Goal: Task Accomplishment & Management: Complete application form

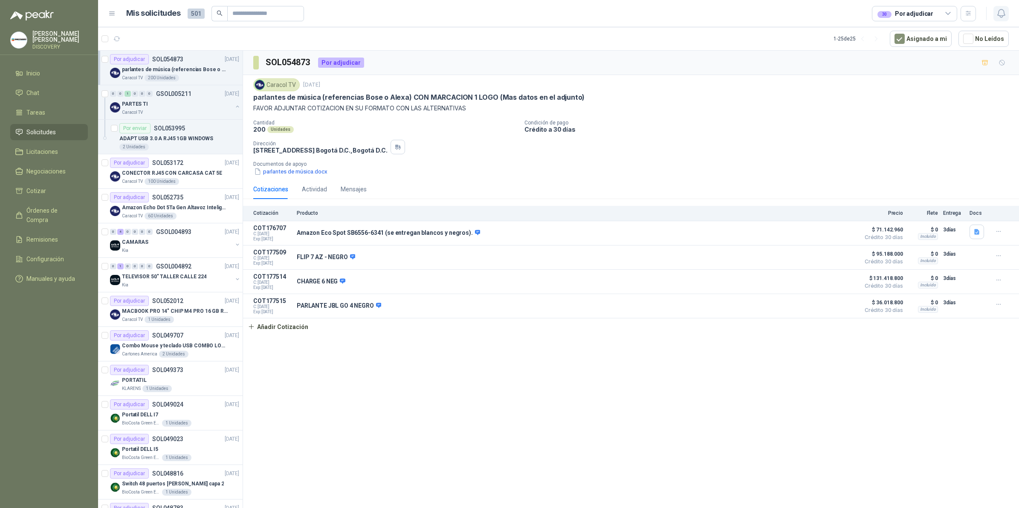
click at [1000, 12] on icon "button" at bounding box center [1001, 13] width 11 height 11
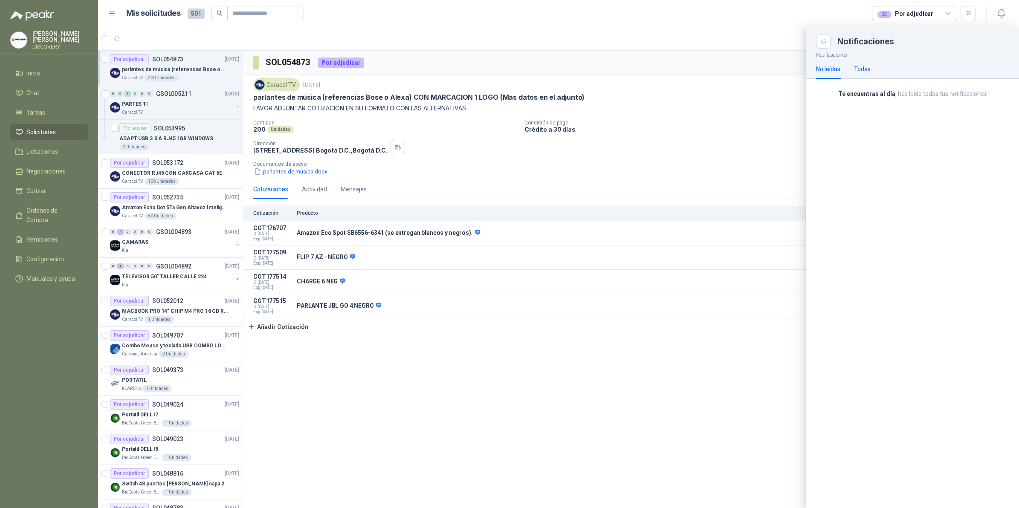
click at [866, 73] on div "Todas" at bounding box center [862, 68] width 17 height 9
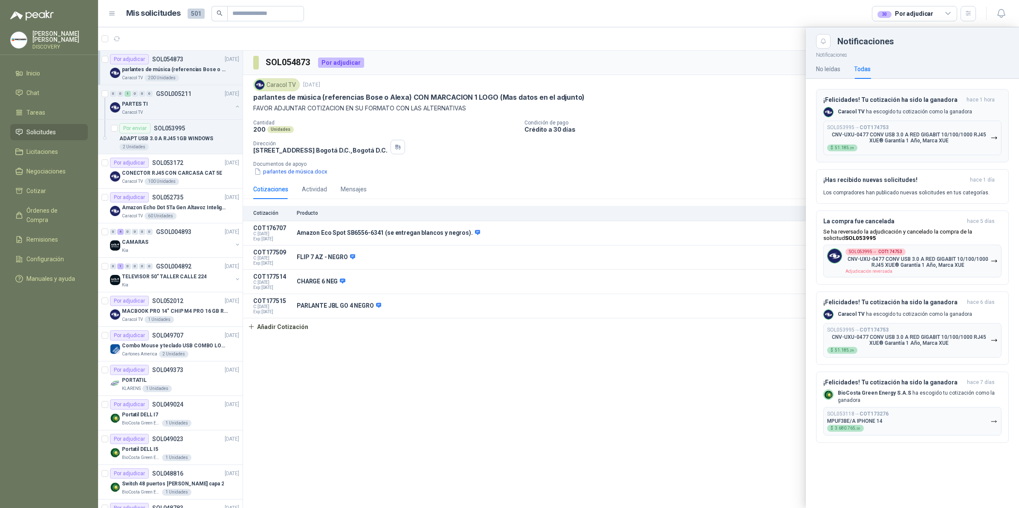
click at [862, 101] on h3 "¡Felicidades! Tu cotización ha sido la ganadora" at bounding box center [893, 99] width 140 height 7
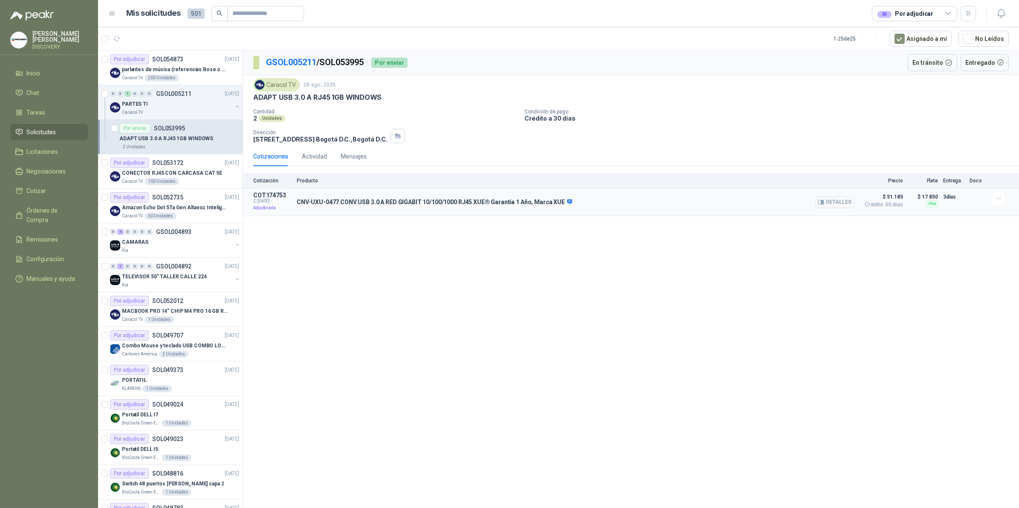
click at [536, 205] on p "CNV-UXU-0477 CONV USB 3.0 A RED GIGABIT 10/100/1000 RJ45 XUE® Garantía 1 Año, M…" at bounding box center [434, 203] width 275 height 8
drag, startPoint x: 296, startPoint y: 202, endPoint x: 339, endPoint y: 205, distance: 42.7
click at [339, 205] on article "COT174753 C: [DATE] Adjudicada CNV-UXU-0477 CONV USB 3.0 A RED GIGABIT 10/100/1…" at bounding box center [631, 202] width 776 height 28
copy p "CNV-UXU-0477"
click at [839, 203] on button "Detalles" at bounding box center [835, 203] width 40 height 12
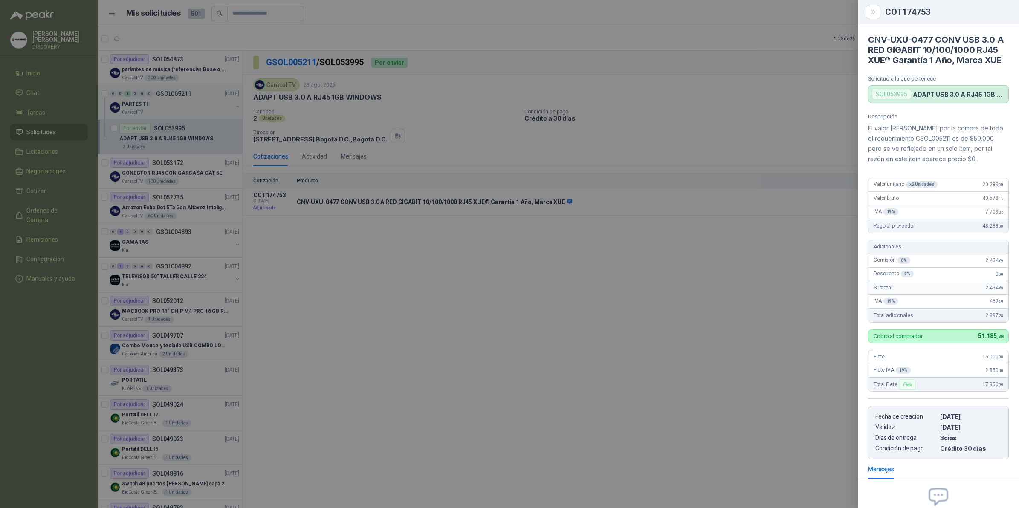
scroll to position [102, 0]
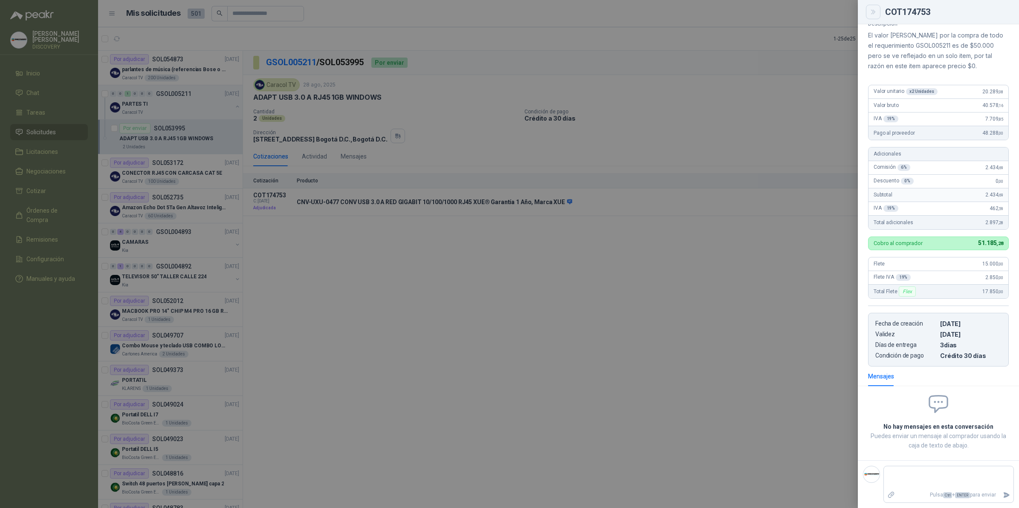
click at [873, 5] on button "Close" at bounding box center [873, 12] width 14 height 14
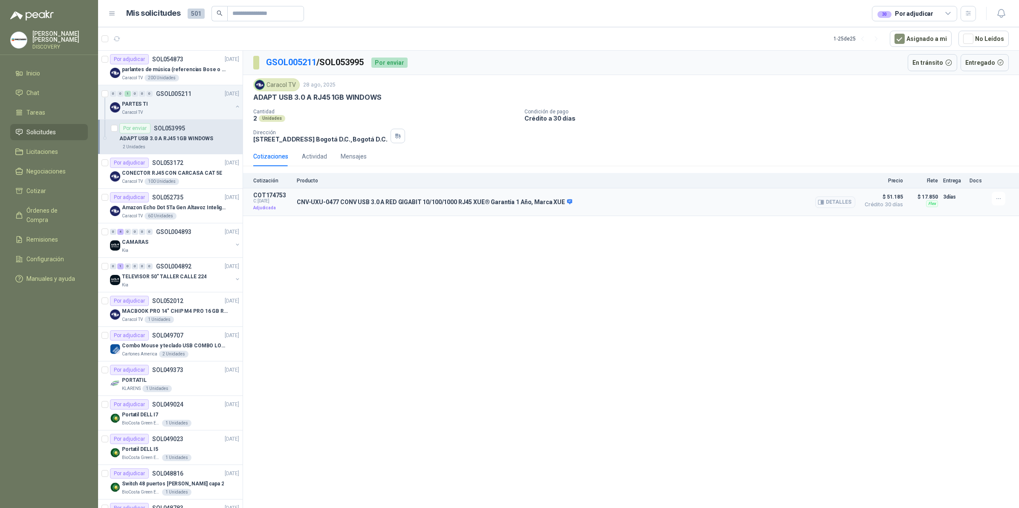
click at [897, 201] on span "$ 51.185" at bounding box center [881, 197] width 43 height 10
click at [839, 202] on button "Detalles" at bounding box center [835, 203] width 40 height 12
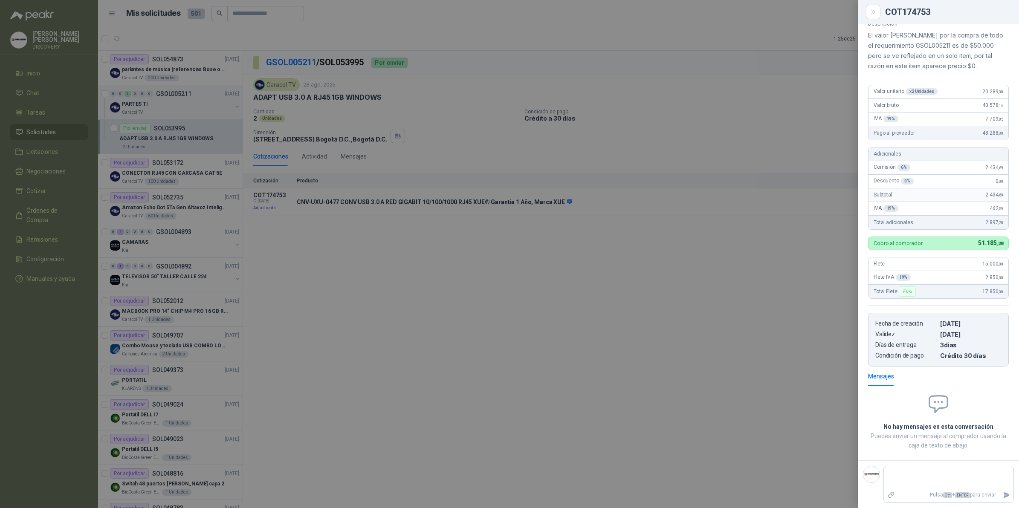
drag, startPoint x: 421, startPoint y: 113, endPoint x: 398, endPoint y: 118, distance: 23.5
click at [421, 113] on div at bounding box center [509, 254] width 1019 height 508
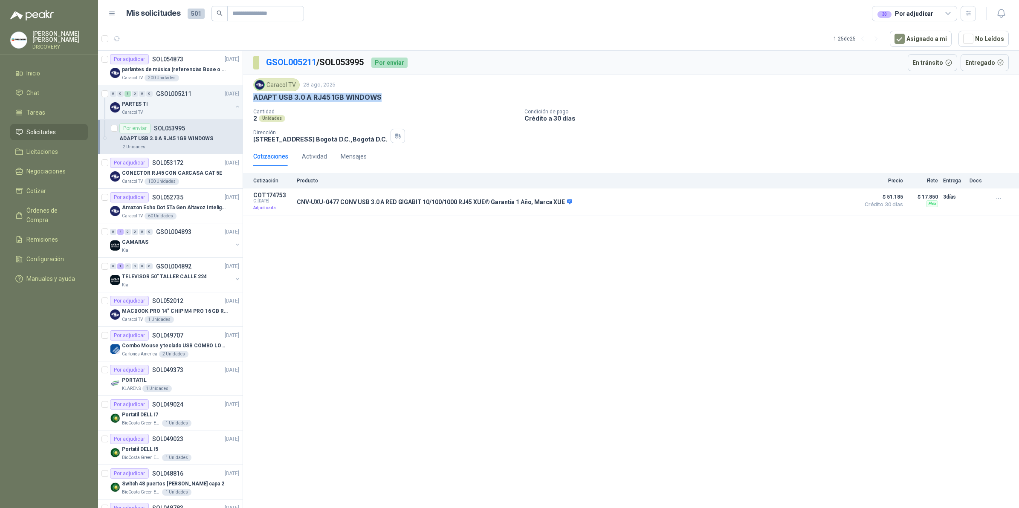
drag, startPoint x: 254, startPoint y: 99, endPoint x: 406, endPoint y: 98, distance: 152.2
click at [406, 98] on div "ADAPT USB 3.0 A RJ45 1GB WINDOWS" at bounding box center [630, 97] width 755 height 9
copy p "ADAPT USB 3.0 A RJ45 1GB WINDOWS"
click at [897, 200] on span "$ 51.185" at bounding box center [881, 197] width 43 height 10
click at [845, 205] on button "Detalles" at bounding box center [835, 203] width 40 height 12
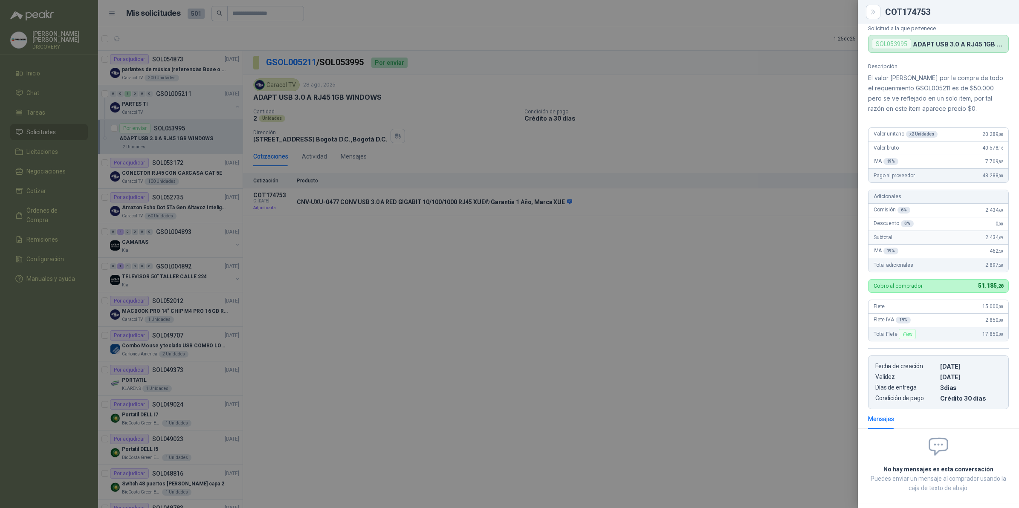
scroll to position [0, 0]
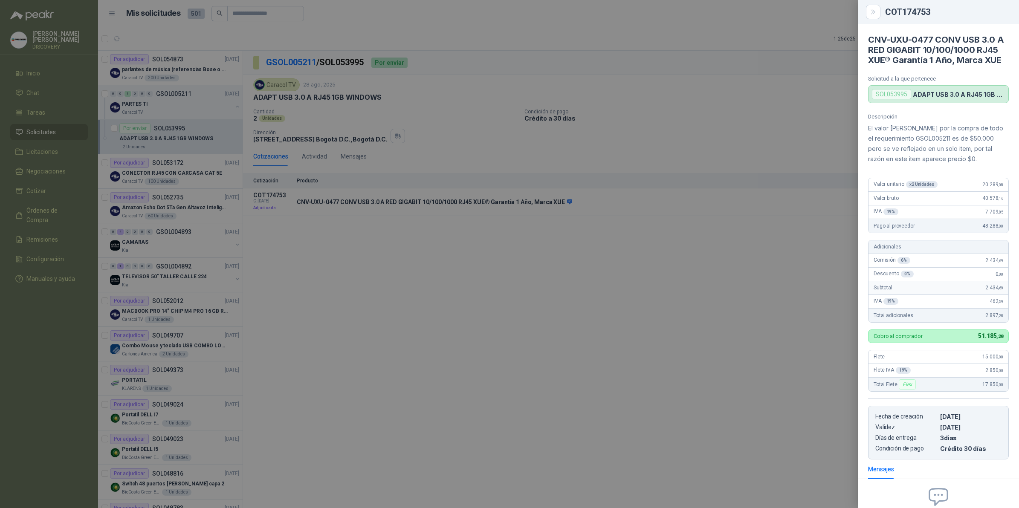
click at [761, 235] on div at bounding box center [509, 254] width 1019 height 508
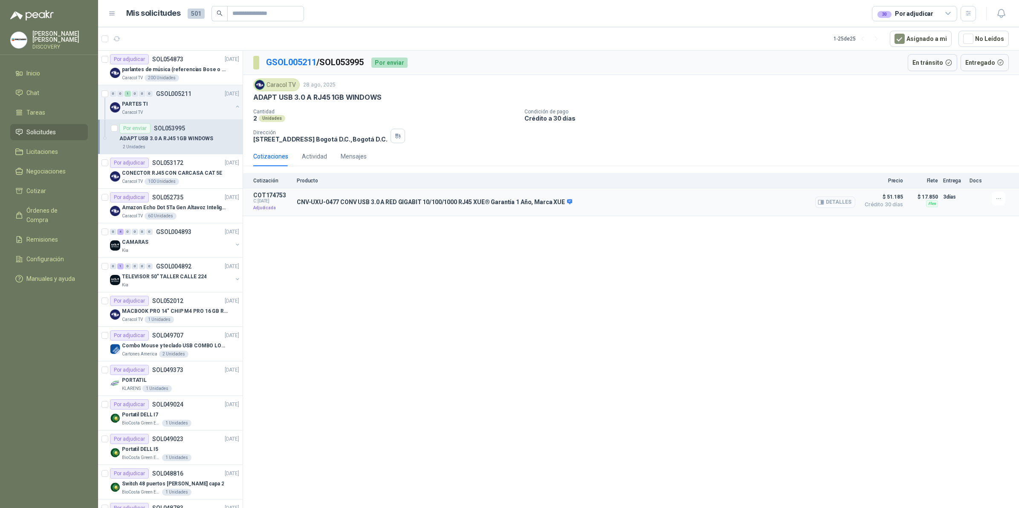
click at [832, 202] on button "Detalles" at bounding box center [835, 203] width 40 height 12
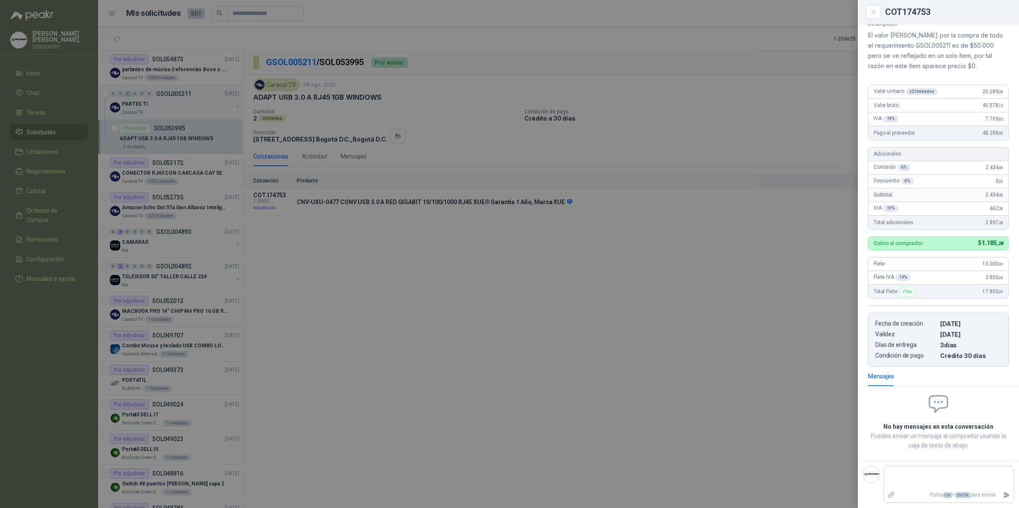
click at [855, 203] on div at bounding box center [509, 254] width 1019 height 508
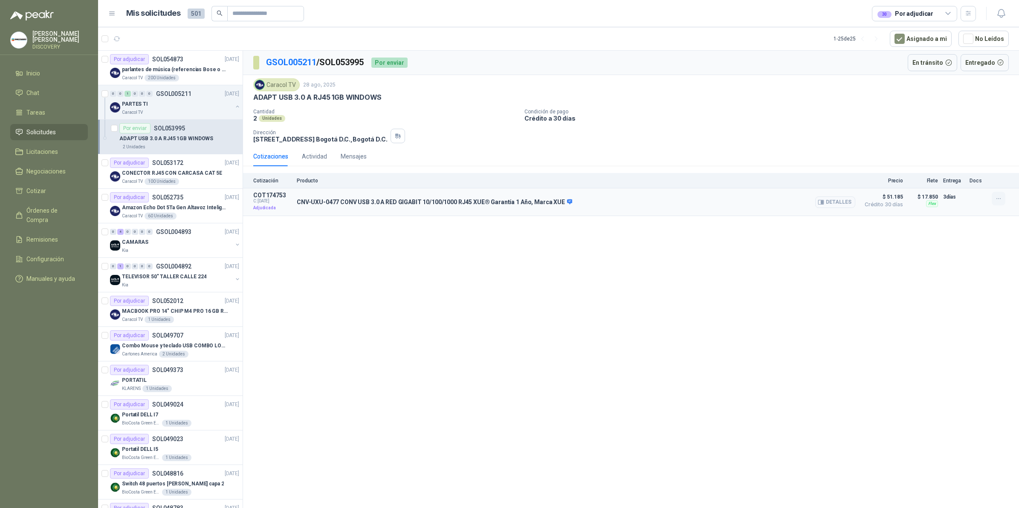
click at [992, 197] on button "button" at bounding box center [999, 199] width 14 height 14
click at [989, 183] on li "No hay acciones disponibles" at bounding box center [977, 182] width 75 height 9
click at [886, 109] on p "Condición de pago" at bounding box center [769, 112] width 491 height 6
click at [846, 200] on button "Detalles" at bounding box center [835, 203] width 40 height 12
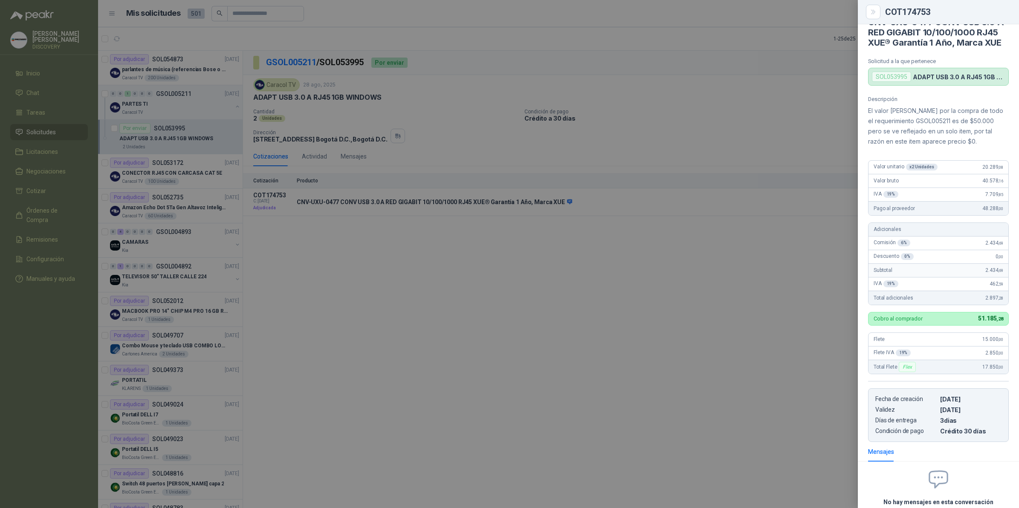
scroll to position [0, 0]
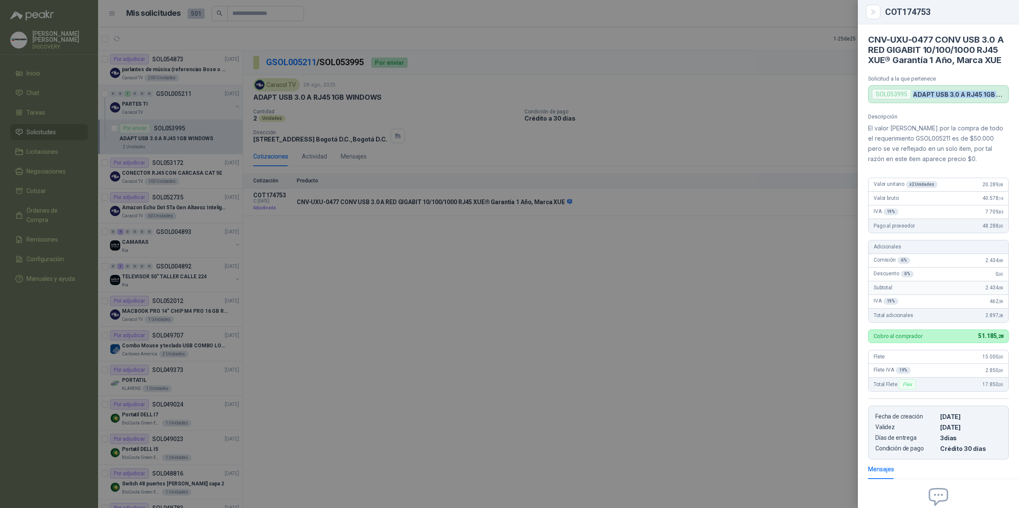
drag, startPoint x: 913, startPoint y: 105, endPoint x: 1009, endPoint y: 105, distance: 95.9
click at [1009, 103] on article "CNV-UXU-0477 CONV USB 3.0 A RED GIGABIT 10/100/1000 RJ45 XUE® Garantía 1 Año, […" at bounding box center [938, 63] width 161 height 79
drag, startPoint x: 1009, startPoint y: 105, endPoint x: 999, endPoint y: 119, distance: 17.4
click at [999, 119] on div "CNV-UXU-0477 CONV USB 3.0 A RED GIGABIT 10/100/1000 RJ45 XUE® Garantía 1 Año, […" at bounding box center [938, 266] width 161 height 484
click at [882, 13] on div "COT174753" at bounding box center [938, 12] width 141 height 10
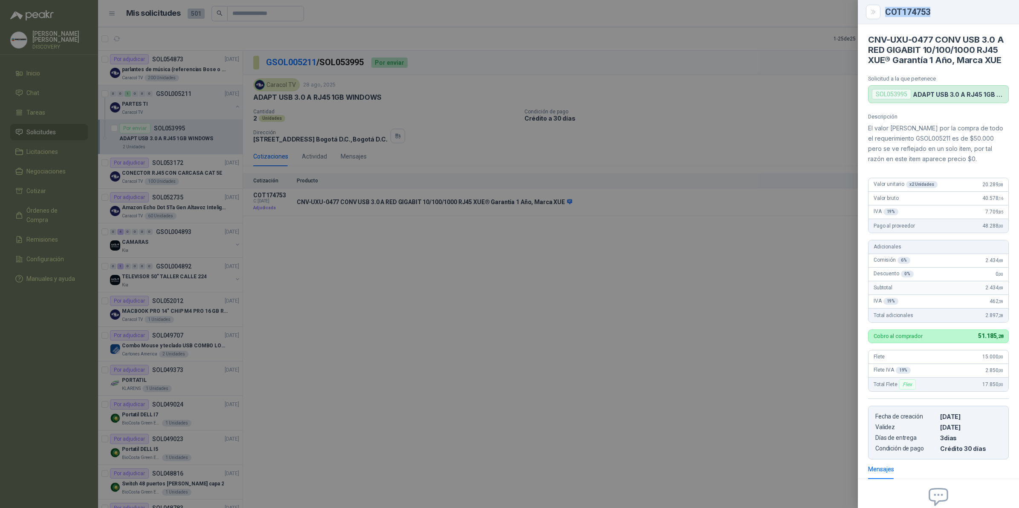
click at [882, 13] on div "COT174753" at bounding box center [938, 12] width 141 height 10
click at [879, 13] on button "Close" at bounding box center [873, 12] width 14 height 14
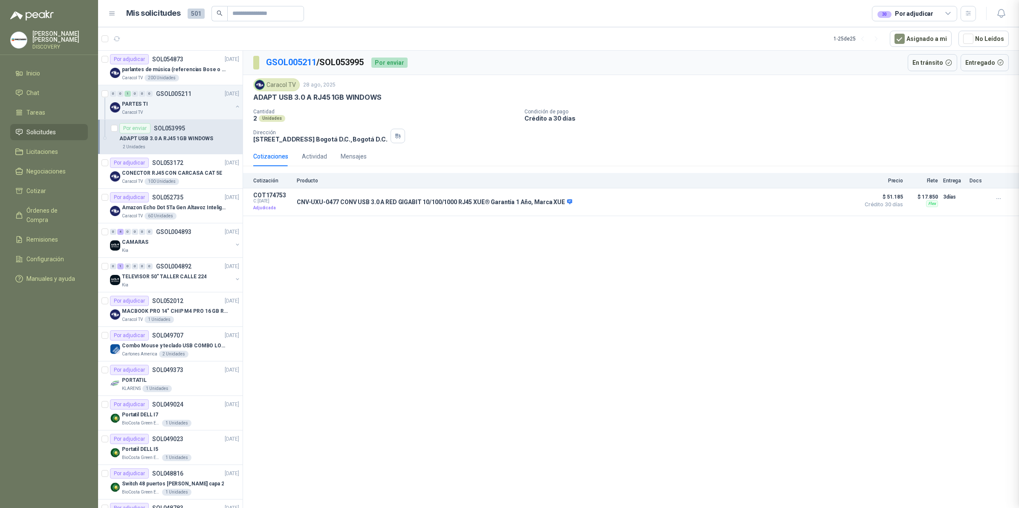
scroll to position [107, 0]
drag, startPoint x: 295, startPoint y: 205, endPoint x: 338, endPoint y: 205, distance: 42.6
click at [338, 205] on article "COT174753 C: [DATE] Adjudicada CNV-UXU-0477 CONV USB 3.0 A RED GIGABIT 10/100/1…" at bounding box center [631, 202] width 776 height 28
copy p "CNV-UXU-0477"
drag, startPoint x: 888, startPoint y: 226, endPoint x: 889, endPoint y: 210, distance: 16.2
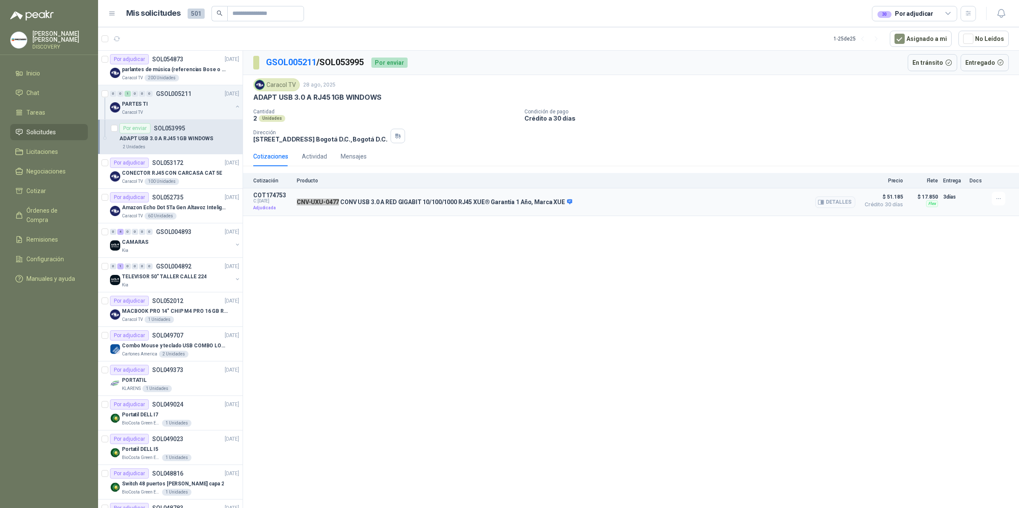
click at [888, 226] on div "GSOL005211 / SOL053995 Por enviar En tránsito Entregado Caracol TV [DATE] ADAPT…" at bounding box center [631, 281] width 776 height 460
click at [889, 205] on span "Crédito 30 días" at bounding box center [881, 204] width 43 height 5
click at [813, 198] on div "CNV-UXU-0477 CONV USB 3.0 A RED GIGABIT 10/100/1000 RJ45 XUE® Garantía 1 Año, […" at bounding box center [576, 202] width 558 height 20
click at [827, 199] on button "Detalles" at bounding box center [835, 203] width 40 height 12
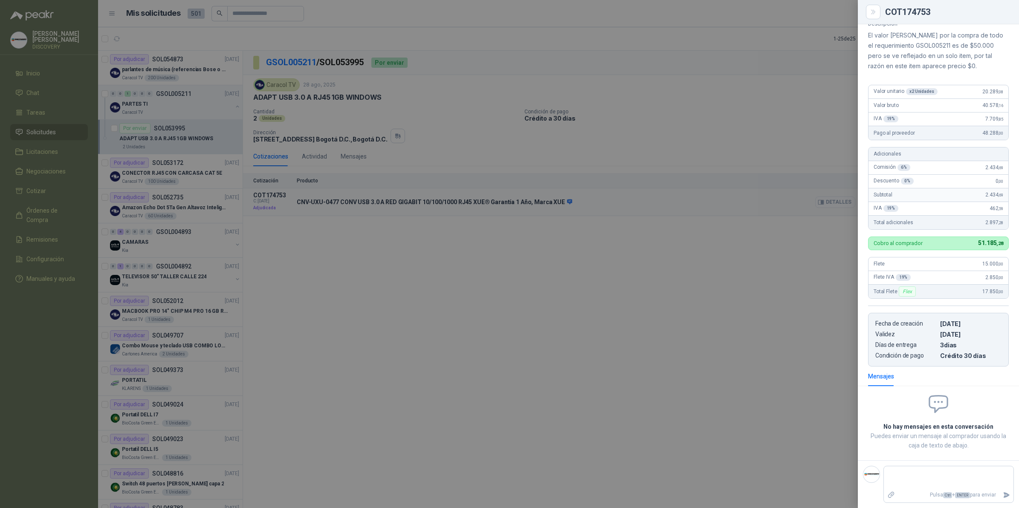
click at [827, 199] on div at bounding box center [509, 254] width 1019 height 508
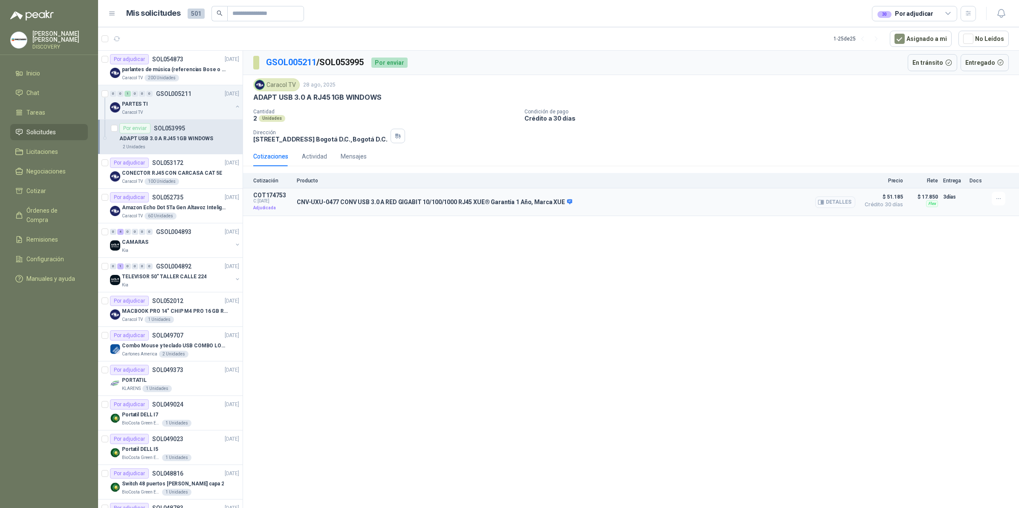
click at [837, 200] on button "Detalles" at bounding box center [835, 203] width 40 height 12
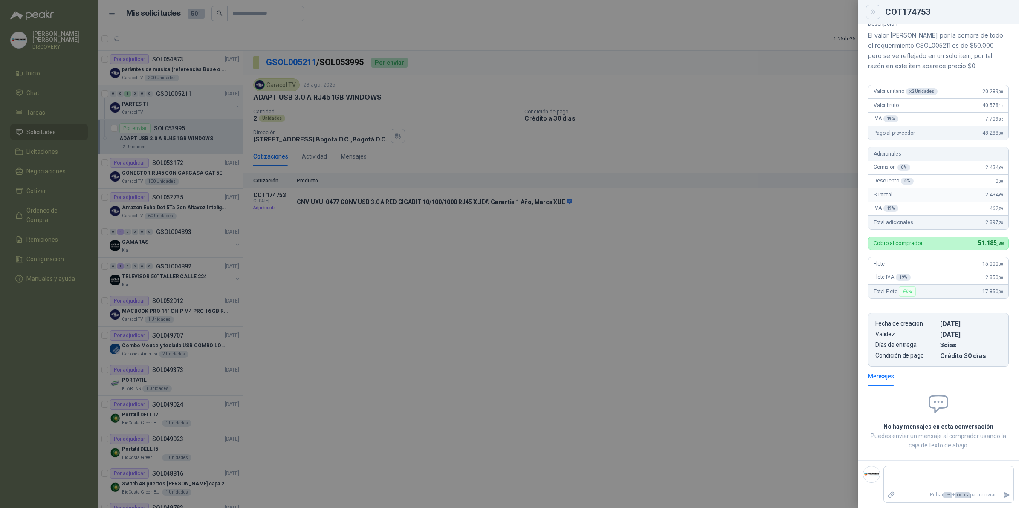
click at [881, 15] on div "COT174753" at bounding box center [938, 12] width 141 height 10
click at [879, 15] on button "Close" at bounding box center [873, 12] width 14 height 14
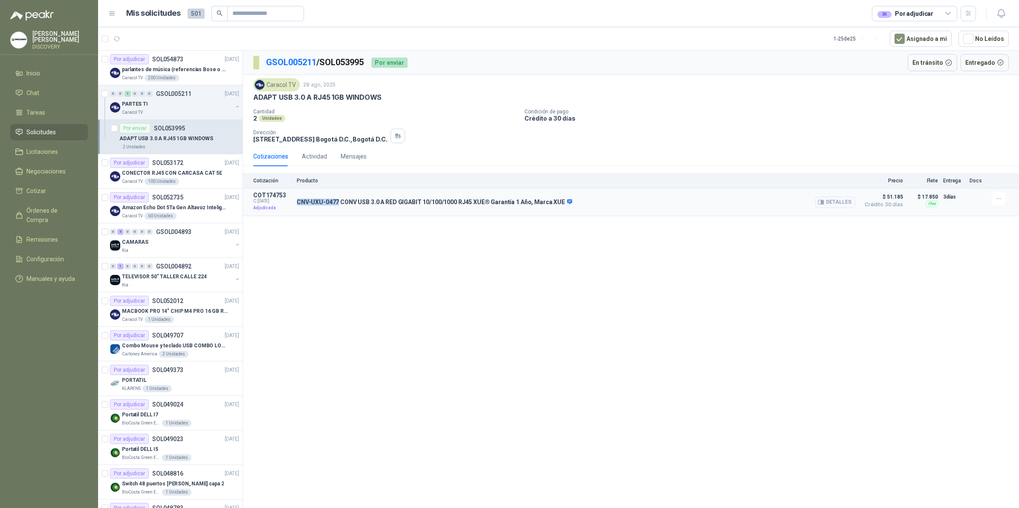
drag, startPoint x: 299, startPoint y: 203, endPoint x: 338, endPoint y: 202, distance: 39.2
click at [338, 202] on article "COT174753 C: [DATE] Adjudicada CNV-UXU-0477 CONV USB 3.0 A RED GIGABIT 10/100/1…" at bounding box center [631, 202] width 776 height 28
copy p "CNV-UXU-0477"
drag, startPoint x: 252, startPoint y: 100, endPoint x: 401, endPoint y: 107, distance: 149.0
click at [401, 107] on div "Caracol TV [DATE] ADAPT USB 3.0 A RJ45 1GB WINDOWS Cantidad 2 Unidades Condici…" at bounding box center [631, 111] width 776 height 72
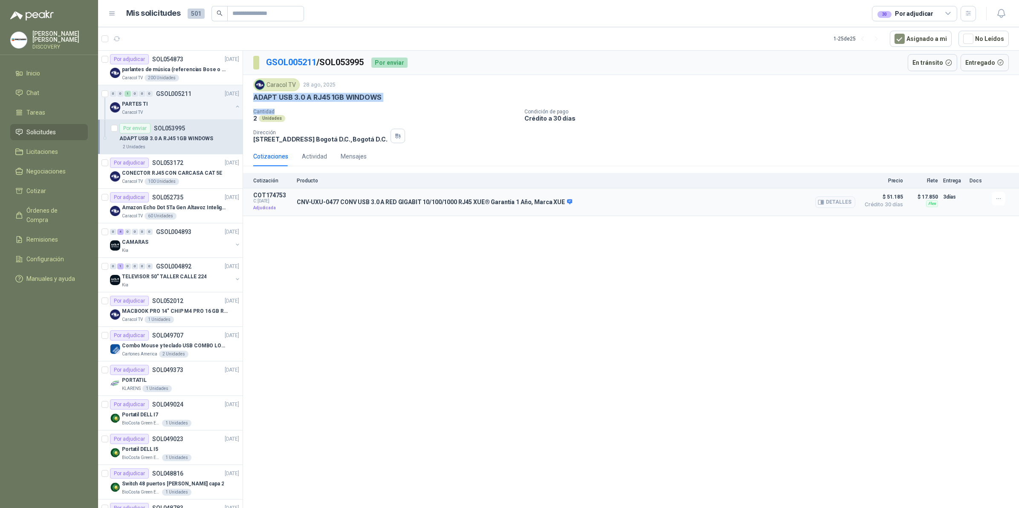
copy div "ADAPT USB 3.0 A RJ45 1GB WINDOWS Cantidad"
click at [847, 200] on button "Detalles" at bounding box center [835, 203] width 40 height 12
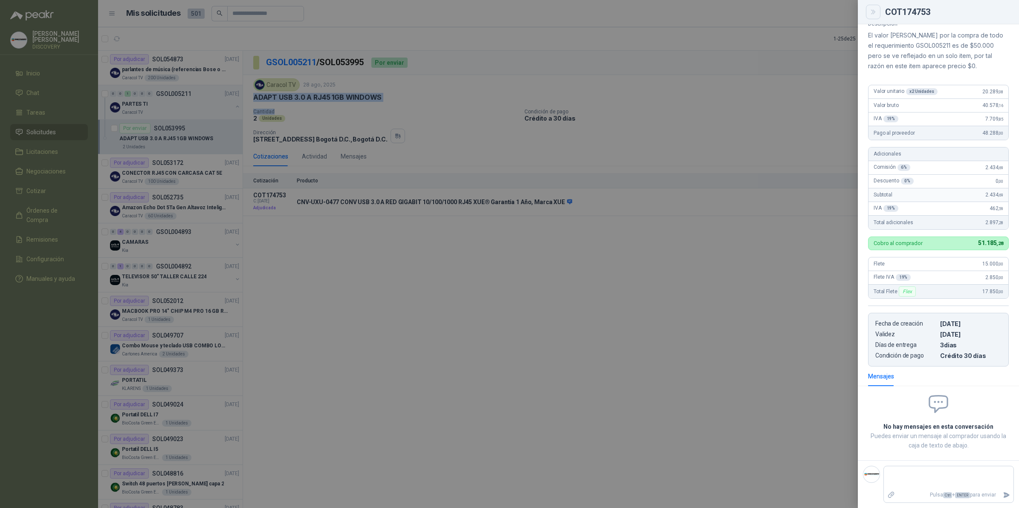
click at [868, 17] on button "Close" at bounding box center [873, 12] width 14 height 14
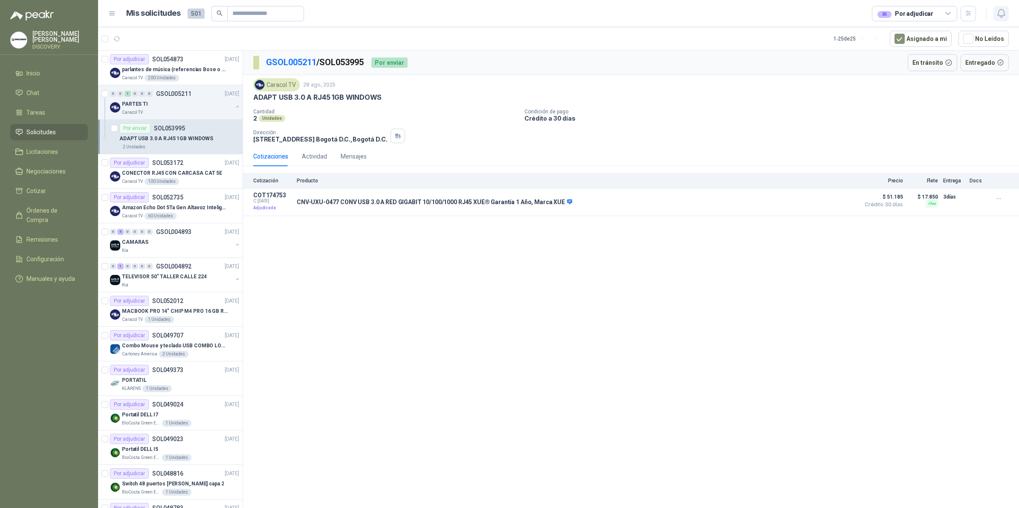
click at [997, 9] on icon "button" at bounding box center [1001, 13] width 11 height 11
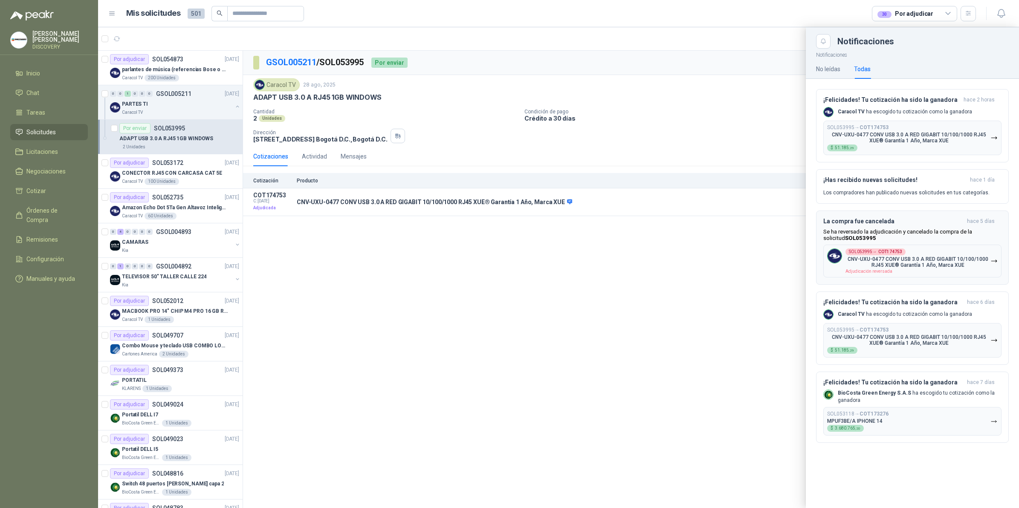
click at [924, 258] on p "CNV-UXU-0477 CONV USB 3.0 A RED GIGABIT 10/100/1000 RJ45 XUE® Garantía 1 Año, M…" at bounding box center [917, 262] width 145 height 12
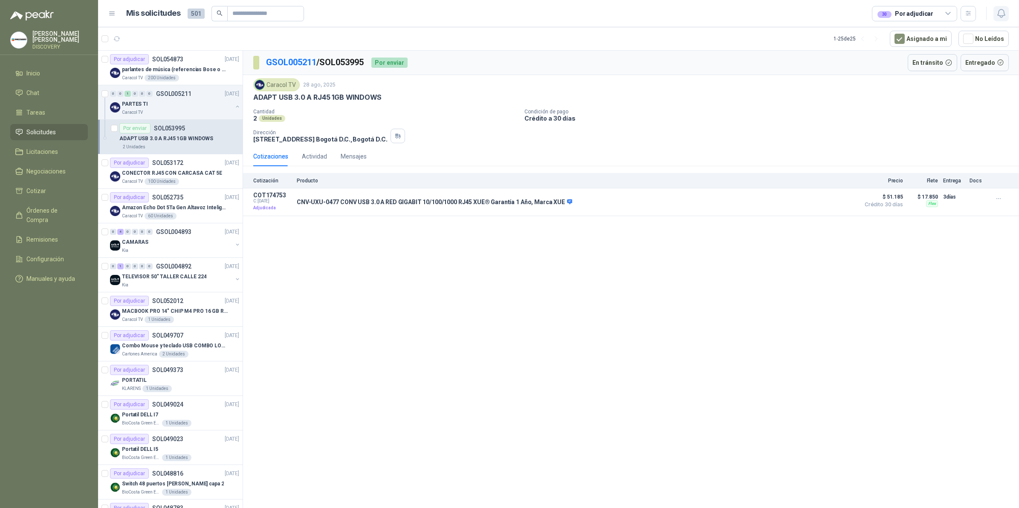
click at [1005, 12] on icon "button" at bounding box center [1001, 13] width 11 height 11
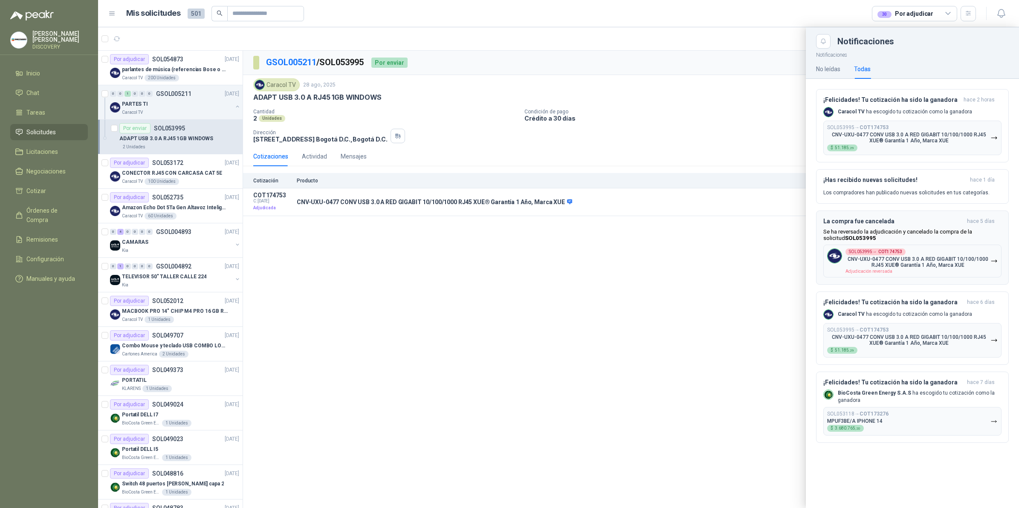
click at [985, 248] on button "SOL053995 → COT174753 CNV-UXU-0477 CONV USB 3.0 A RED GIGABIT 10/100/1000 RJ45 …" at bounding box center [912, 261] width 178 height 33
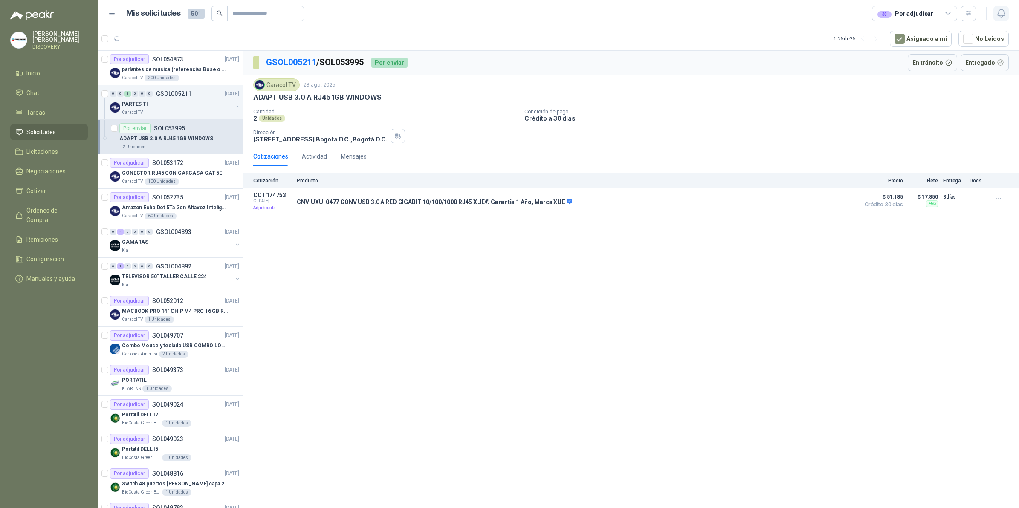
click at [1001, 9] on icon "button" at bounding box center [1000, 13] width 7 height 8
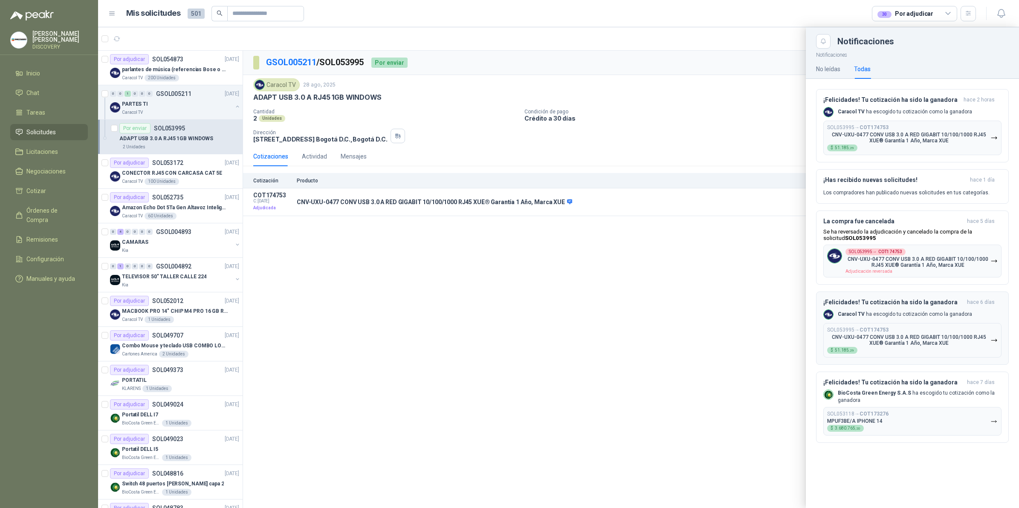
click at [915, 350] on div "SOL053995 → COT174753 CNV-UXU-0477 CONV USB 3.0 A RED GIGABIT 10/100/1000 RJ45 …" at bounding box center [908, 340] width 163 height 27
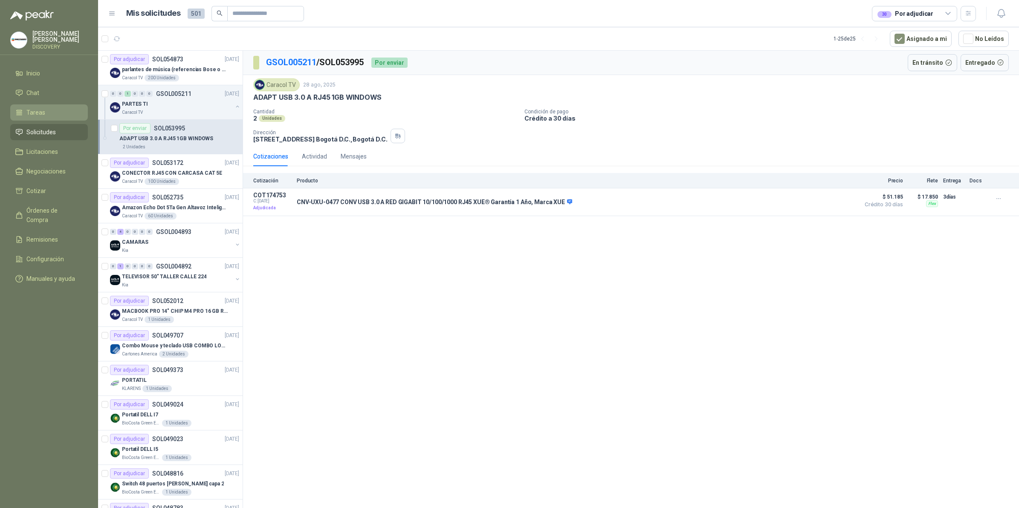
click at [41, 108] on span "Tareas" at bounding box center [35, 112] width 19 height 9
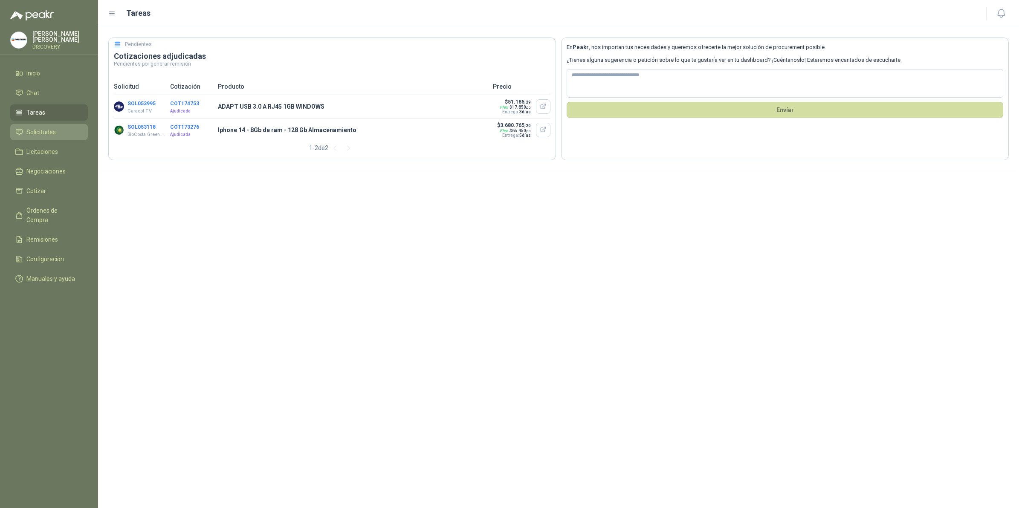
click at [38, 129] on span "Solicitudes" at bounding box center [40, 131] width 29 height 9
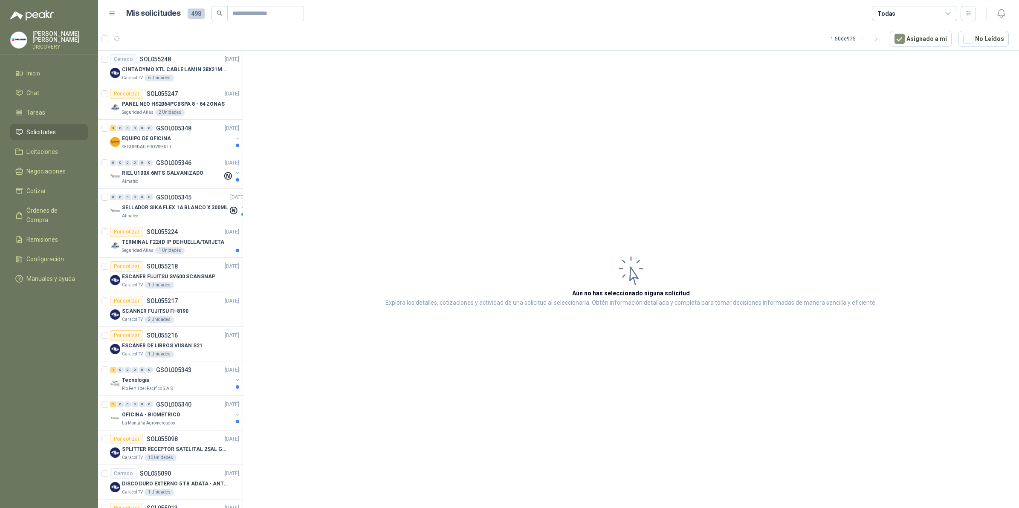
click at [918, 11] on div "Todas" at bounding box center [914, 13] width 85 height 15
click at [914, 61] on div "28 Por adjudicar" at bounding box center [903, 64] width 49 height 7
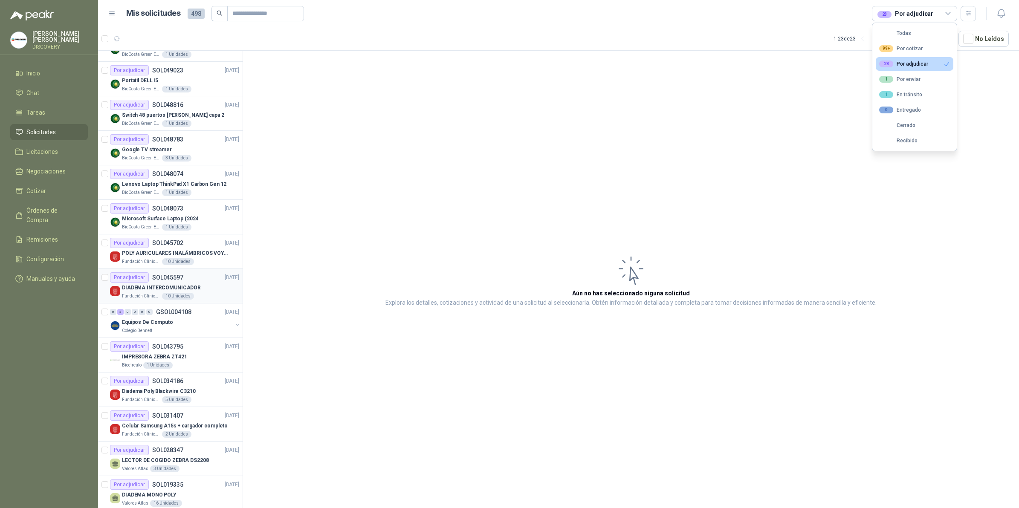
scroll to position [188, 0]
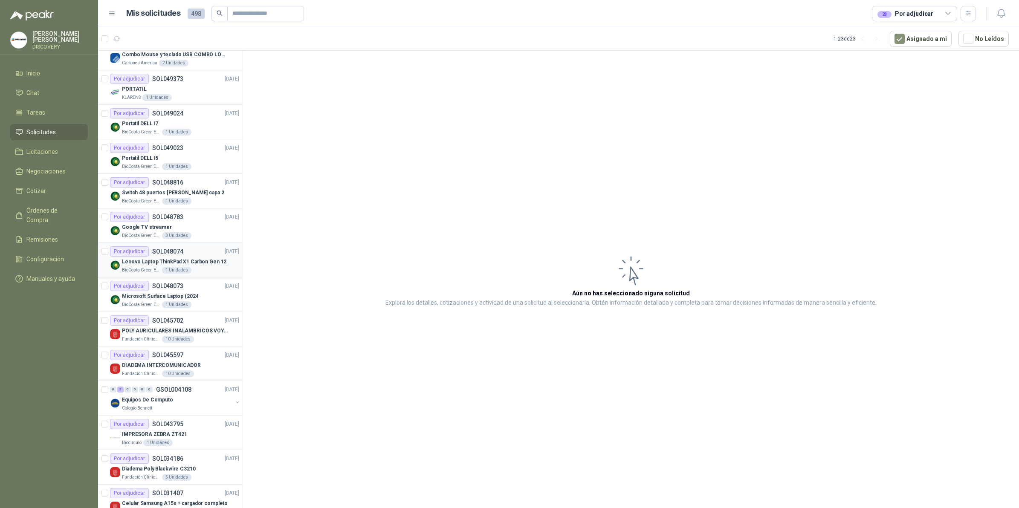
click at [151, 263] on p "Lenovo Laptop ThinkPad X1 Carbon Gen 12" at bounding box center [174, 262] width 104 height 8
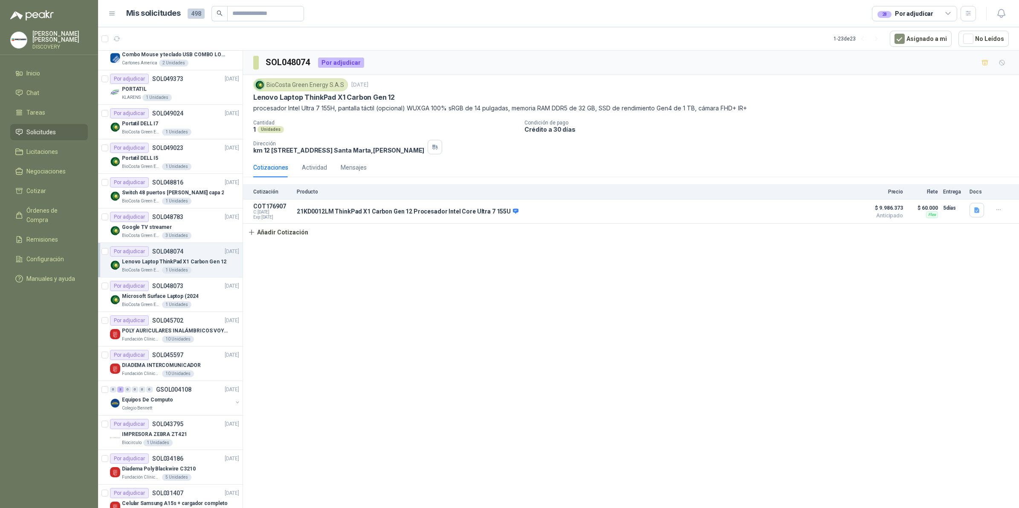
click at [397, 276] on div "SOL048074 Por adjudicar BioCosta [PERSON_NAME] Energy S.A.S [DATE] Lenovo Lapto…" at bounding box center [631, 281] width 776 height 460
click at [442, 144] on button "button" at bounding box center [435, 147] width 14 height 14
click at [442, 154] on button "button" at bounding box center [435, 147] width 14 height 14
click at [211, 165] on div "BioCosta [PERSON_NAME] Energy S.A.S 1 Unidades" at bounding box center [180, 166] width 117 height 7
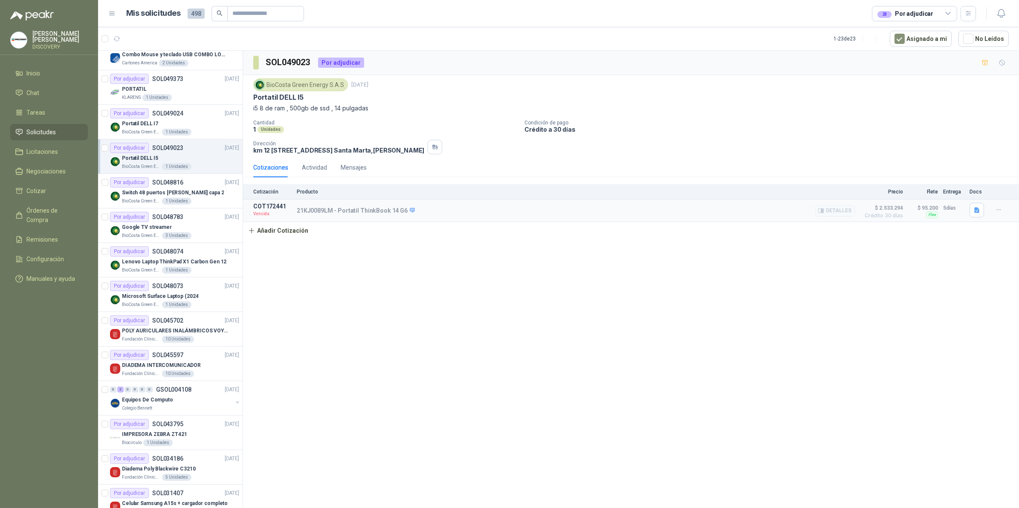
drag, startPoint x: 732, startPoint y: 216, endPoint x: 341, endPoint y: 218, distance: 390.1
click at [350, 218] on div "21KJ0089LM - Portatil ThinkBook 14 G6 Detalles" at bounding box center [576, 210] width 558 height 15
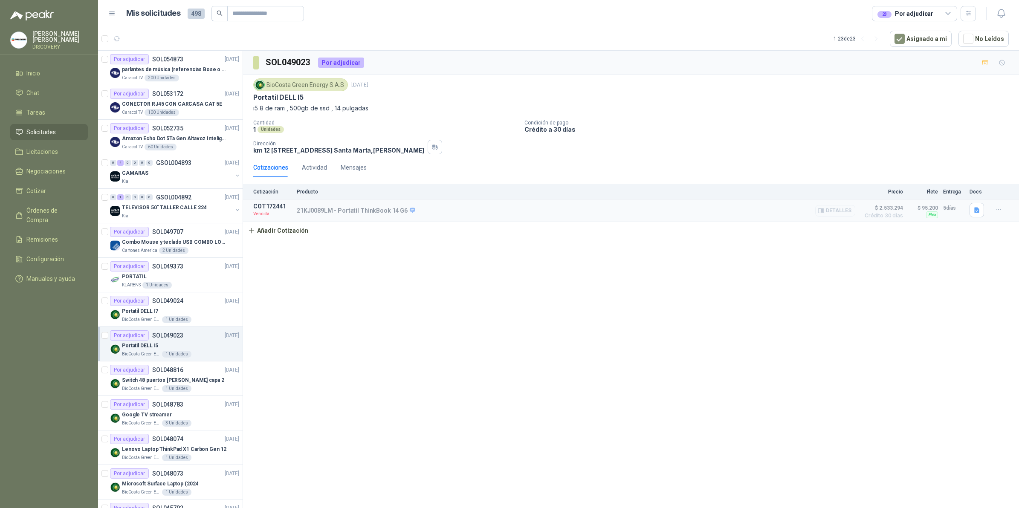
click at [833, 211] on button "Detalles" at bounding box center [835, 211] width 40 height 12
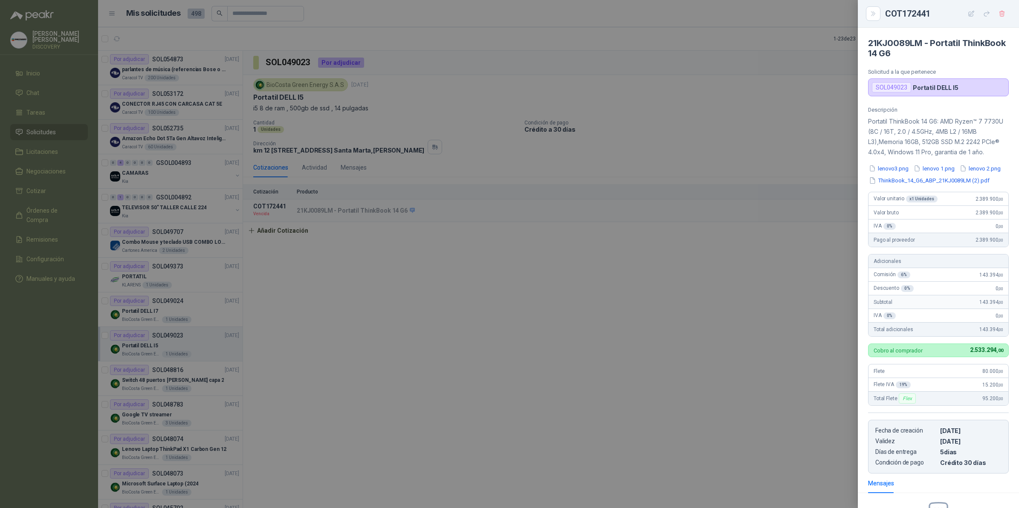
click at [637, 259] on div at bounding box center [509, 254] width 1019 height 508
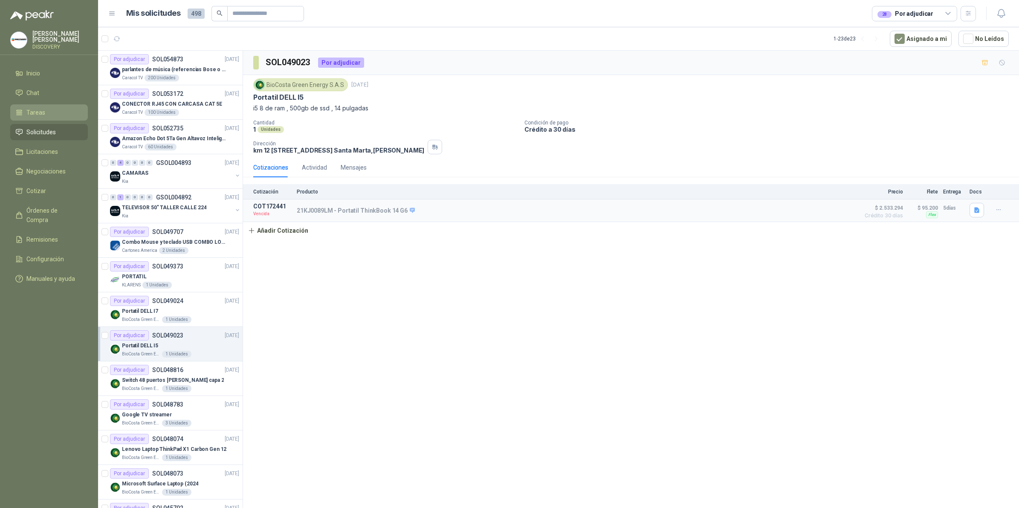
click at [16, 109] on icon at bounding box center [19, 113] width 8 height 8
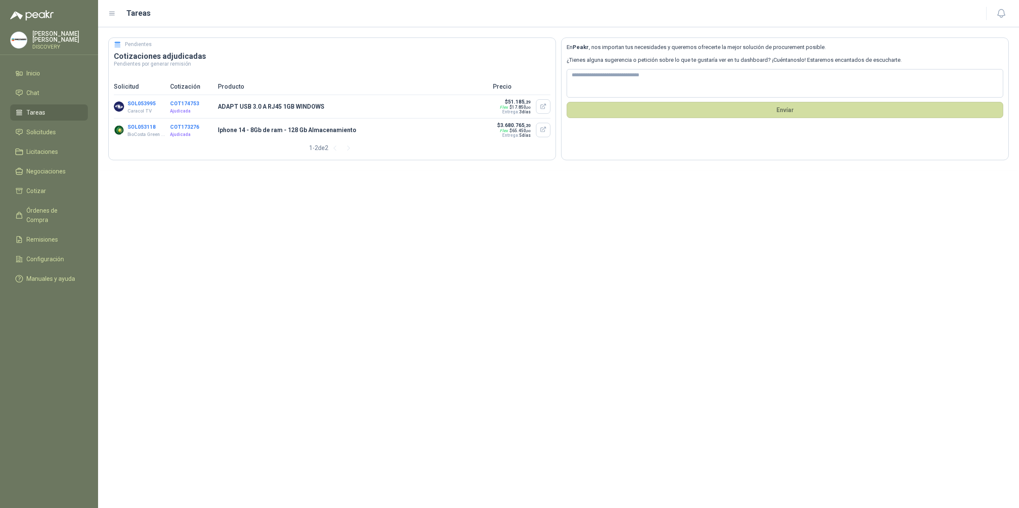
click at [179, 101] on button "COT174753" at bounding box center [184, 104] width 29 height 6
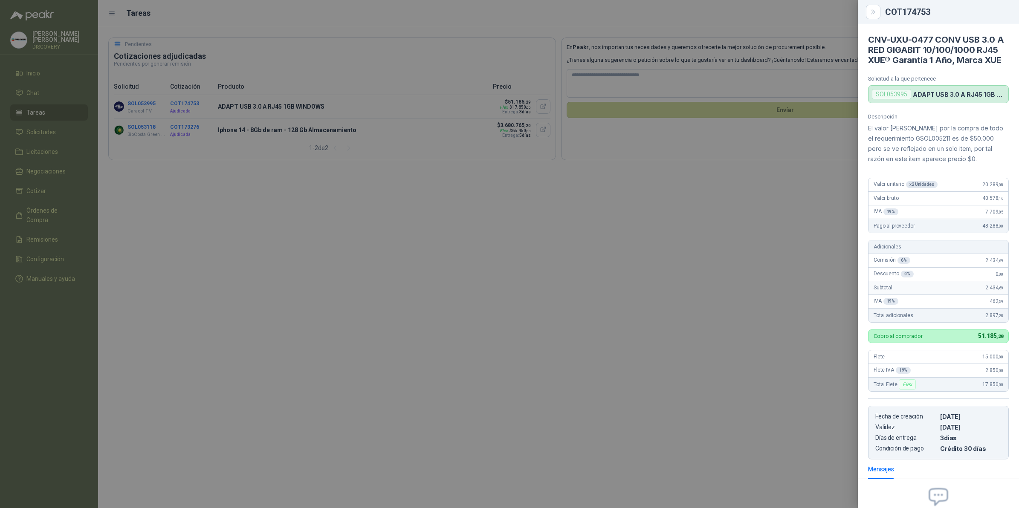
scroll to position [102, 0]
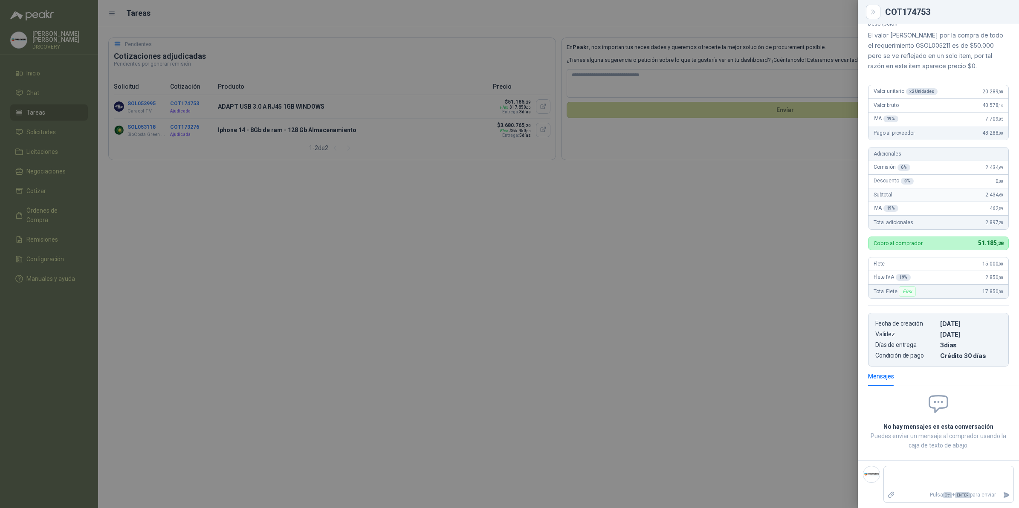
drag, startPoint x: 591, startPoint y: 402, endPoint x: 611, endPoint y: 405, distance: 19.9
click at [596, 402] on div at bounding box center [509, 254] width 1019 height 508
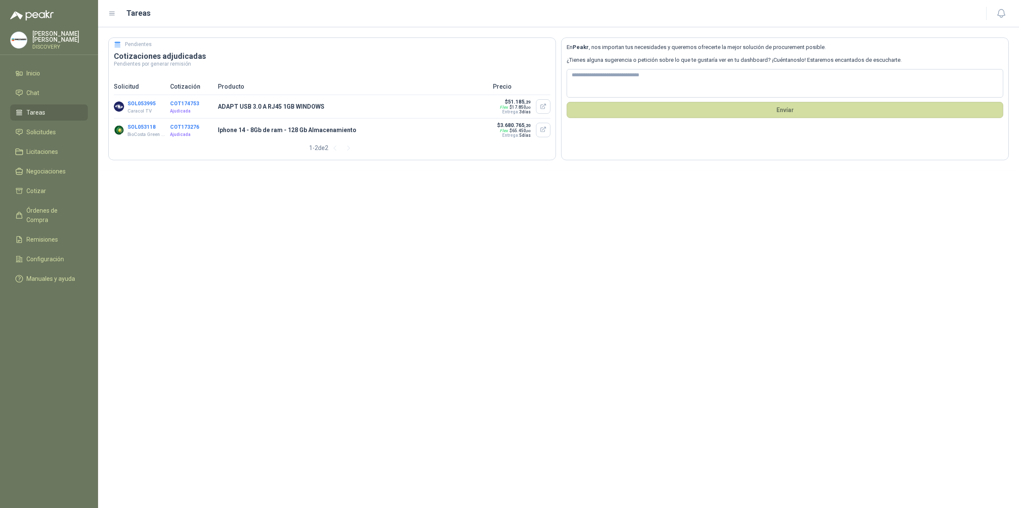
click at [144, 105] on button "SOL053995" at bounding box center [141, 104] width 28 height 6
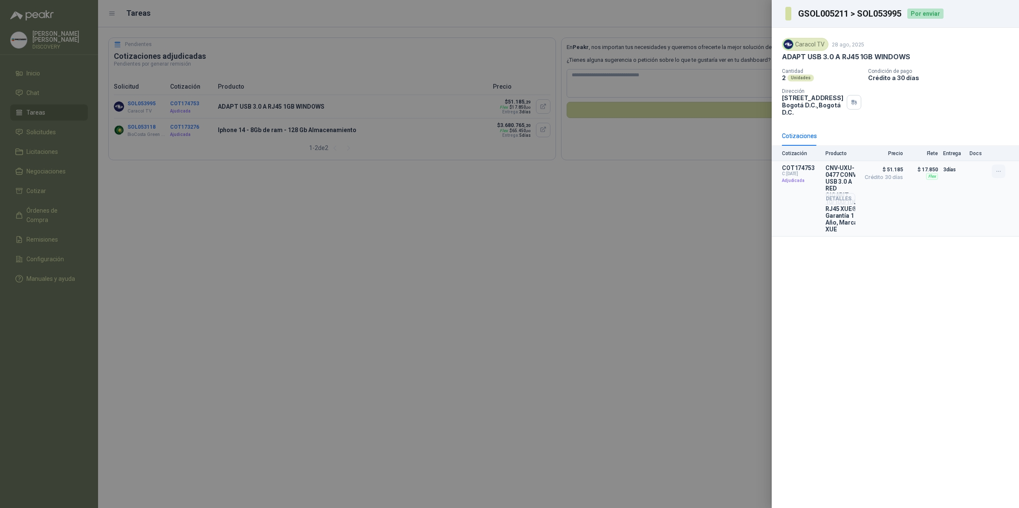
click at [1001, 171] on icon "button" at bounding box center [998, 171] width 7 height 7
click at [930, 195] on div "$ 17.850 Flex" at bounding box center [923, 199] width 30 height 68
click at [891, 168] on span "$ 51.185" at bounding box center [881, 170] width 43 height 10
click at [859, 177] on article "COT174753 C: [DATE] Adjudicada CNV-UXU-0477 CONV USB 3.0 A RED GIGABIT 10/100/1…" at bounding box center [895, 198] width 247 height 75
click at [835, 203] on button "Detalles" at bounding box center [835, 199] width 40 height 12
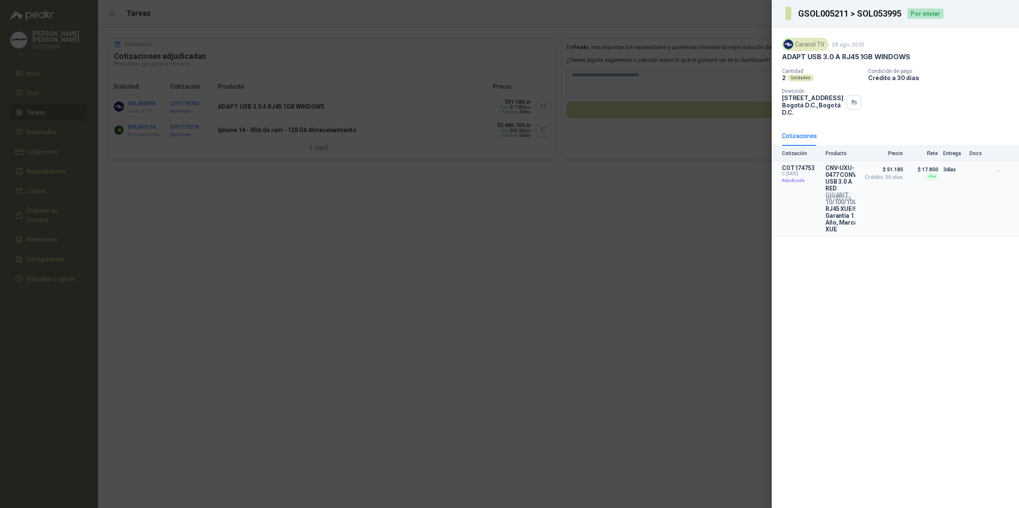
click at [846, 202] on button "Detalles" at bounding box center [835, 199] width 40 height 12
click at [897, 188] on p "$ 51.185 Crédito 30 días" at bounding box center [881, 199] width 43 height 68
drag, startPoint x: 897, startPoint y: 188, endPoint x: 882, endPoint y: 183, distance: 15.8
click at [884, 183] on p "$ 51.185 Crédito 30 días" at bounding box center [881, 199] width 43 height 68
click at [831, 203] on button "Detalles" at bounding box center [835, 199] width 40 height 12
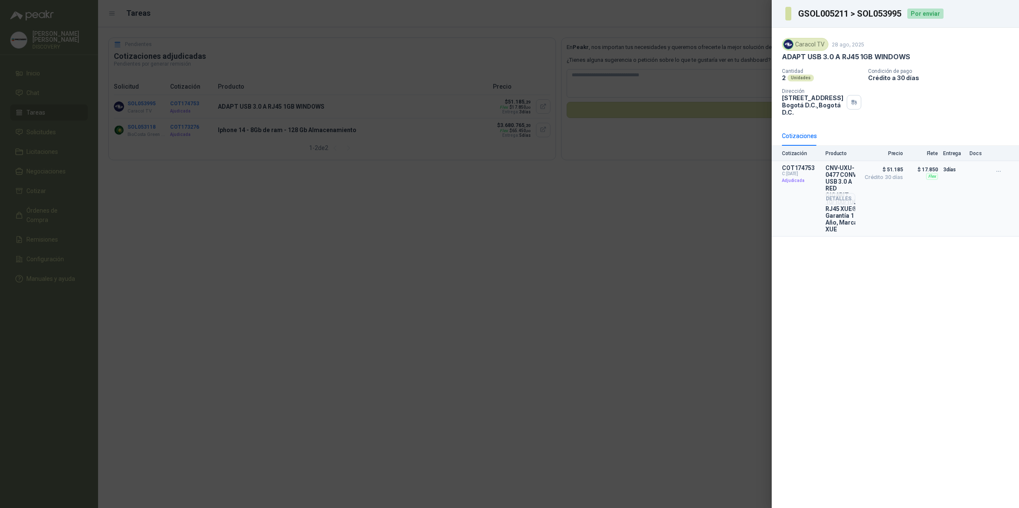
click at [855, 218] on div "Detalles" at bounding box center [835, 199] width 40 height 68
click at [852, 224] on div "Detalles" at bounding box center [835, 199] width 40 height 68
click at [896, 167] on span "$ 51.185" at bounding box center [881, 170] width 43 height 10
click at [938, 67] on div "Caracol TV [DATE] ADAPT USB 3.0 A RJ45 1GB WINDOWS Cantidad 2 Unidades Condici…" at bounding box center [895, 77] width 227 height 78
click at [651, 154] on div at bounding box center [509, 254] width 1019 height 508
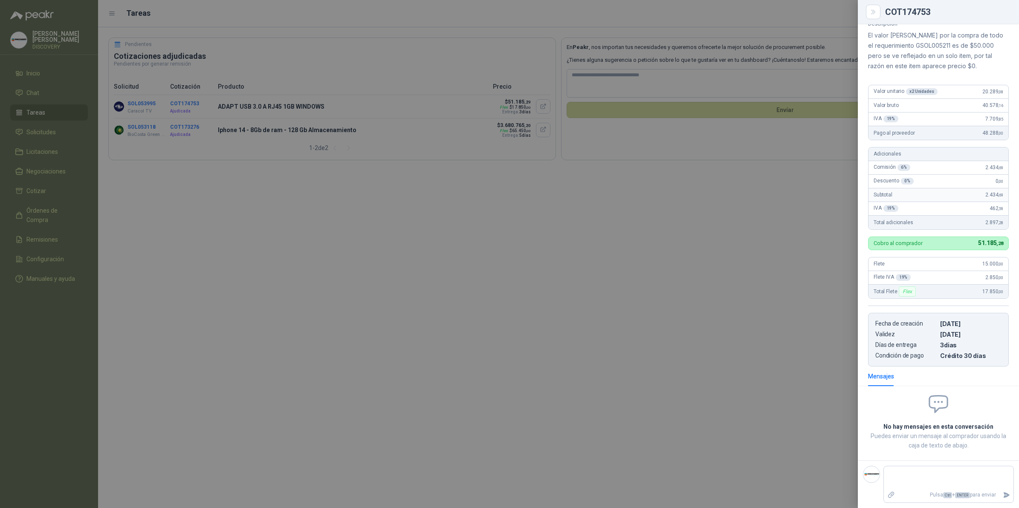
drag, startPoint x: 401, startPoint y: 204, endPoint x: 429, endPoint y: 209, distance: 28.6
click at [405, 205] on div at bounding box center [509, 254] width 1019 height 508
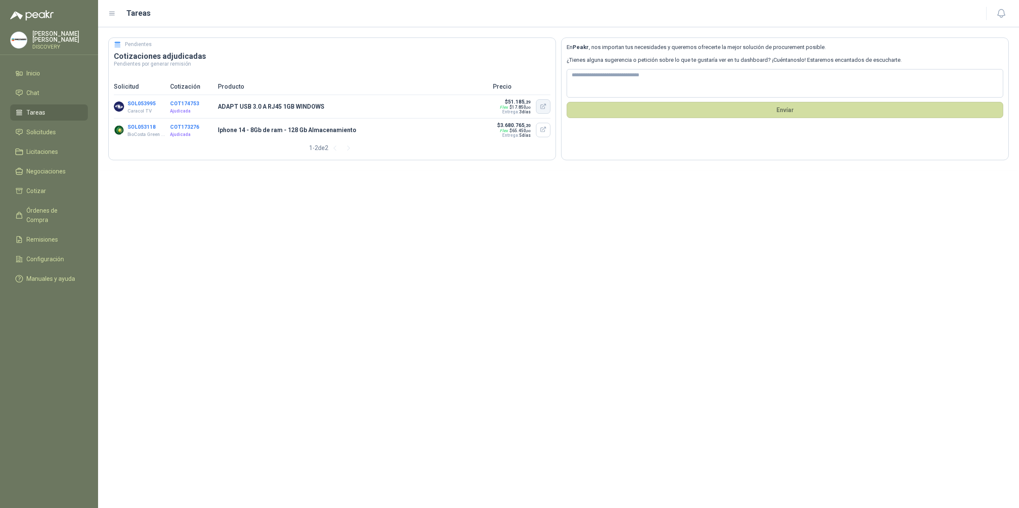
click at [544, 103] on button "button" at bounding box center [543, 106] width 14 height 14
click at [187, 101] on button "COT174753" at bounding box center [184, 104] width 29 height 6
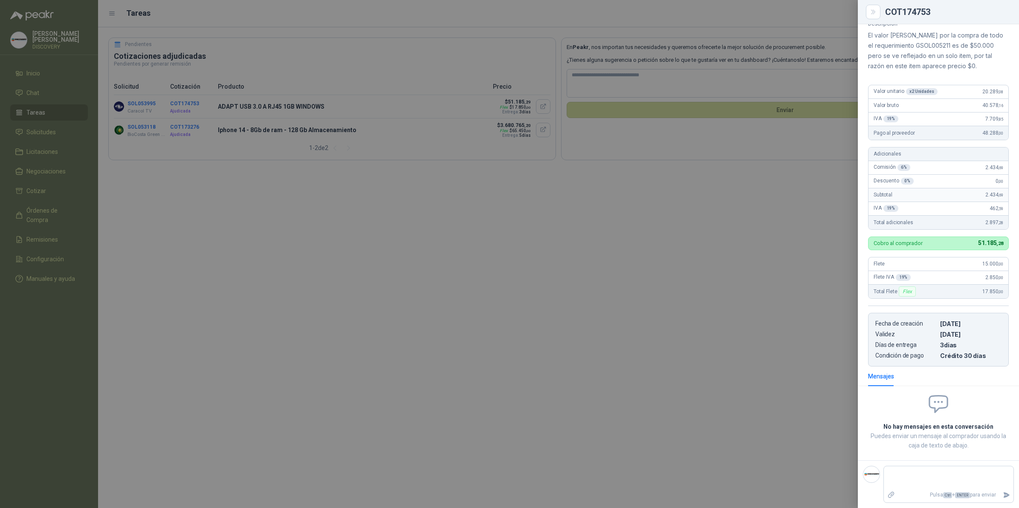
drag, startPoint x: 714, startPoint y: 411, endPoint x: 725, endPoint y: 405, distance: 12.2
click at [714, 411] on div at bounding box center [509, 254] width 1019 height 508
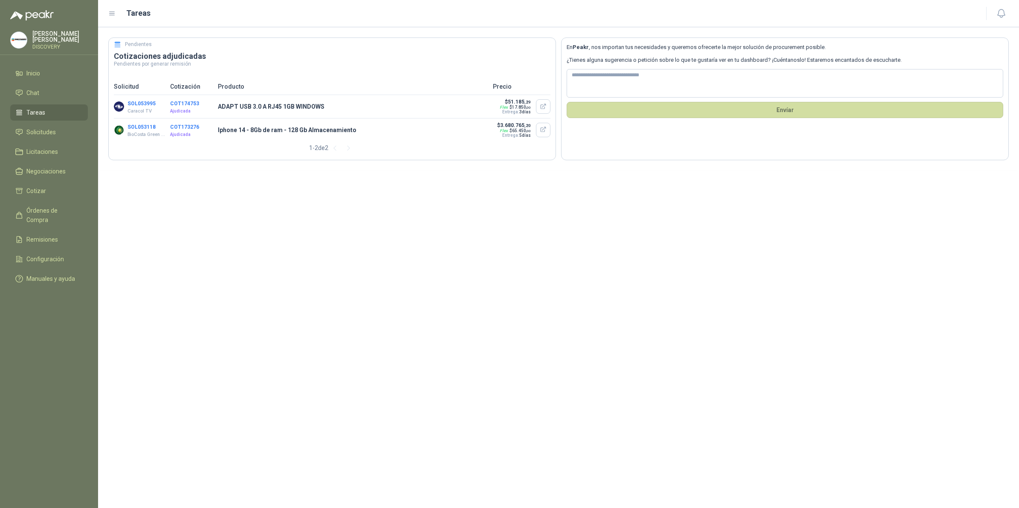
click at [135, 101] on button "SOL053995" at bounding box center [141, 104] width 28 height 6
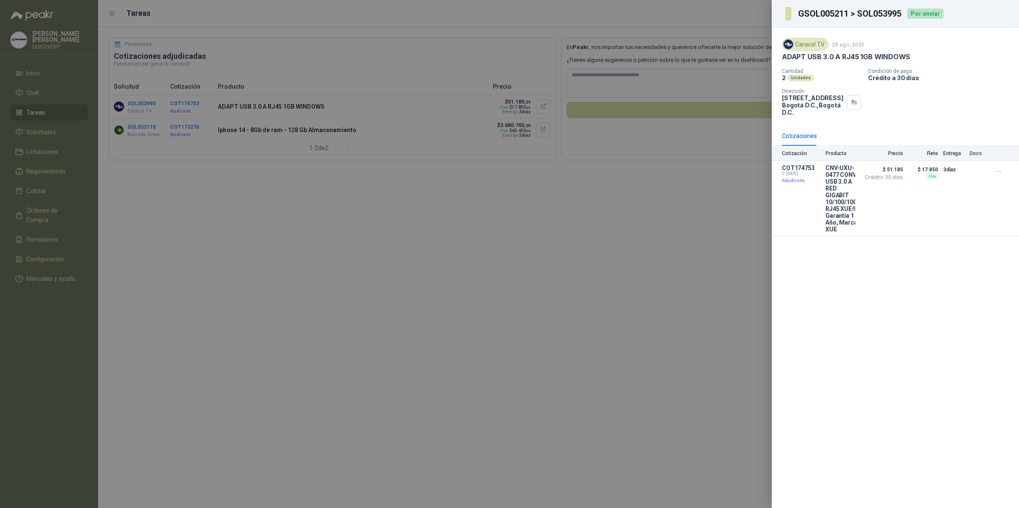
click at [809, 40] on div "Caracol TV" at bounding box center [805, 44] width 46 height 13
click at [819, 50] on div "Caracol TV" at bounding box center [805, 44] width 46 height 13
drag, startPoint x: 839, startPoint y: 62, endPoint x: 843, endPoint y: 61, distance: 4.5
click at [843, 61] on div "Caracol TV [DATE] ADAPT USB 3.0 A RJ45 1GB WINDOWS Cantidad 2 Unidades Condici…" at bounding box center [895, 77] width 227 height 78
drag, startPoint x: 843, startPoint y: 61, endPoint x: 203, endPoint y: 231, distance: 662.2
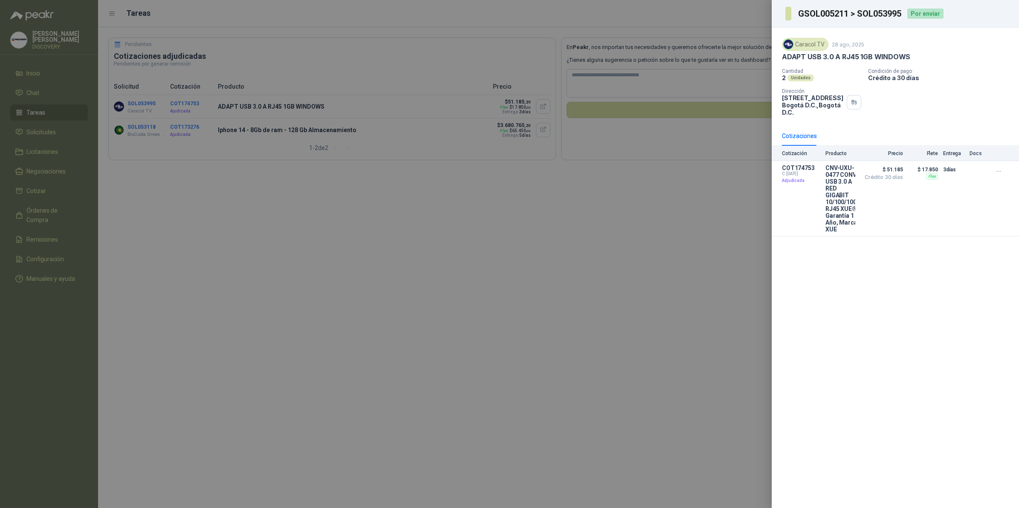
click at [249, 231] on div at bounding box center [509, 254] width 1019 height 508
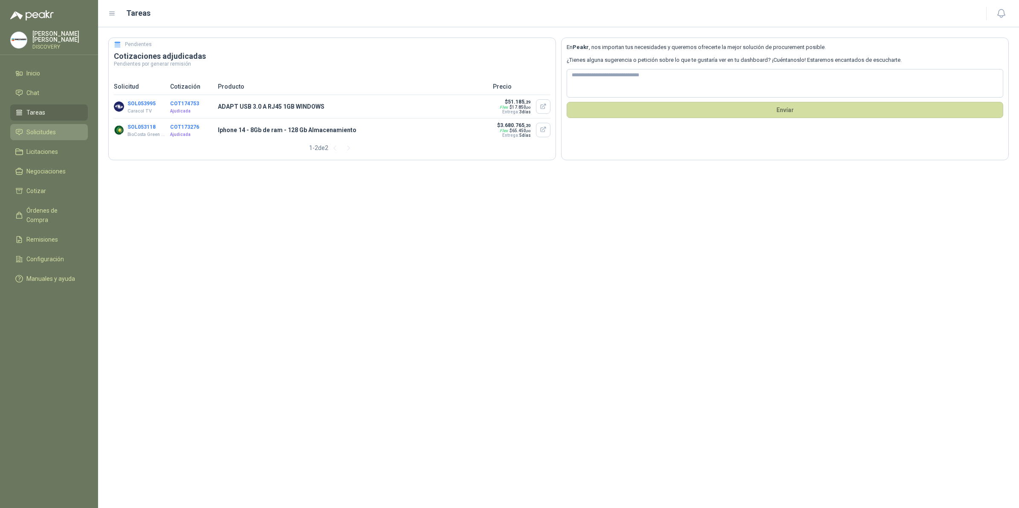
click at [39, 131] on span "Solicitudes" at bounding box center [40, 131] width 29 height 9
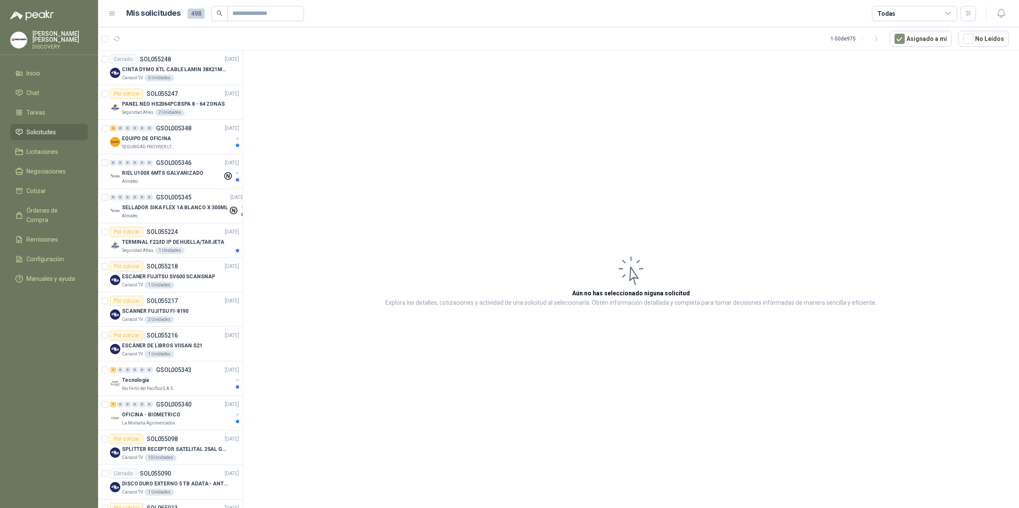
click at [921, 11] on div "Todas" at bounding box center [914, 13] width 85 height 15
click at [905, 77] on div "1 Por enviar" at bounding box center [899, 79] width 41 height 7
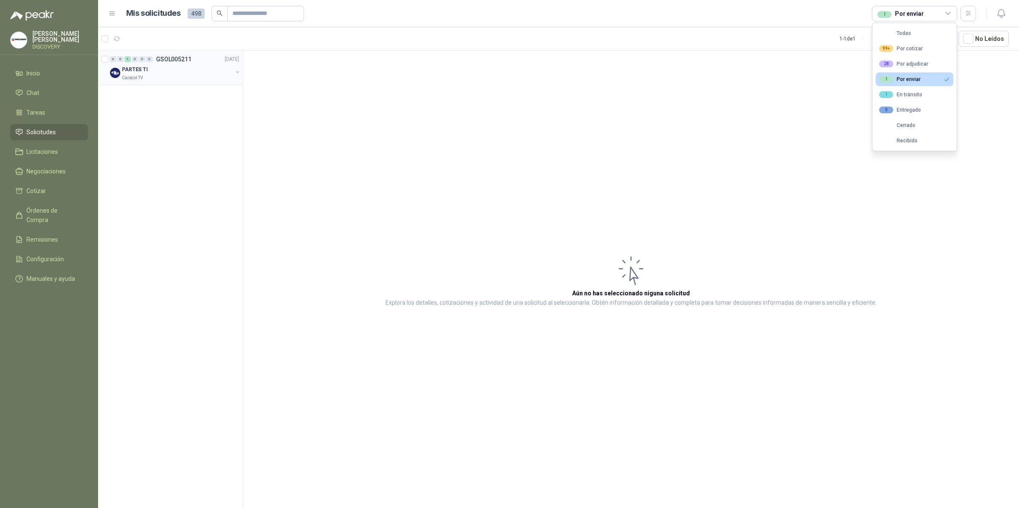
click at [132, 72] on p "PARTES TI" at bounding box center [135, 70] width 26 height 8
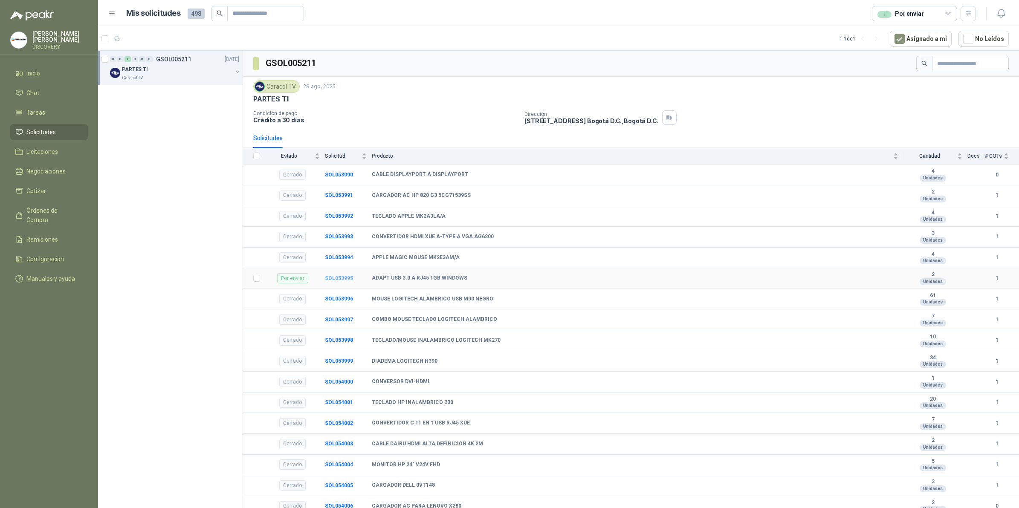
click at [330, 281] on b "SOL053995" at bounding box center [339, 278] width 28 height 6
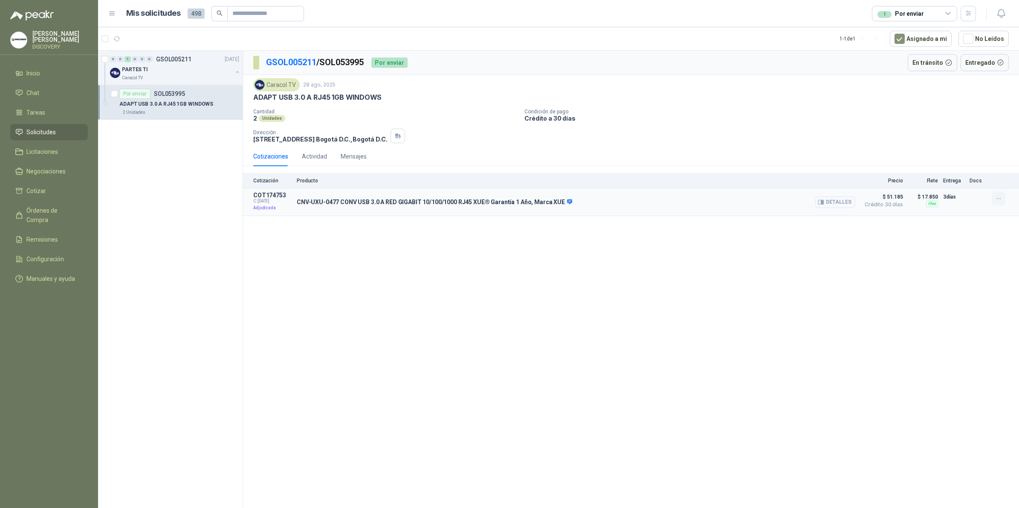
click at [993, 200] on button "button" at bounding box center [999, 199] width 14 height 14
click at [938, 233] on div "GSOL005211 / SOL053995 Por enviar En tránsito Entregado Caracol TV [DATE] ADAPT…" at bounding box center [631, 281] width 776 height 460
click at [399, 141] on button "button" at bounding box center [397, 136] width 14 height 14
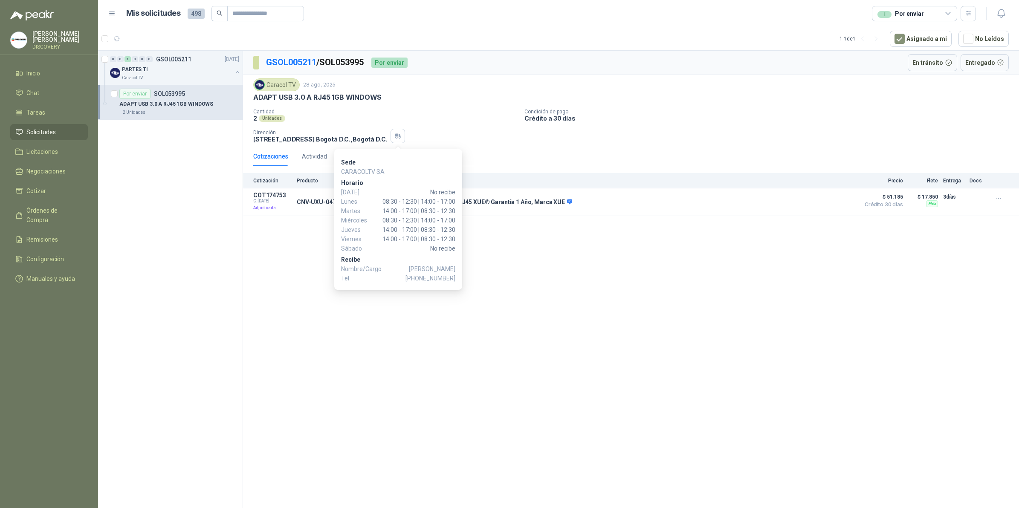
click at [491, 320] on div "GSOL005211 / SOL053995 Por enviar En tránsito Entregado Caracol TV [DATE] ADAPT…" at bounding box center [631, 281] width 776 height 460
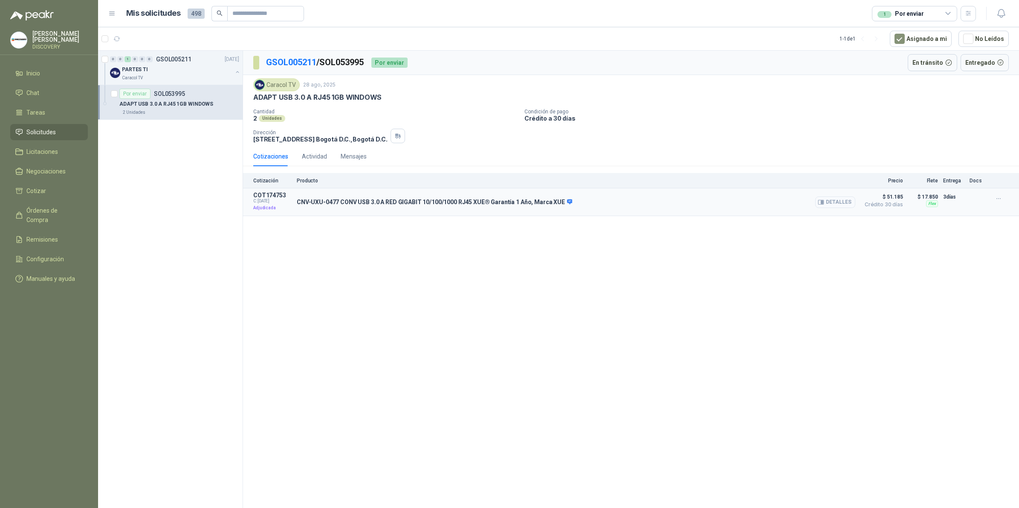
click at [832, 203] on button "Detalles" at bounding box center [835, 203] width 40 height 12
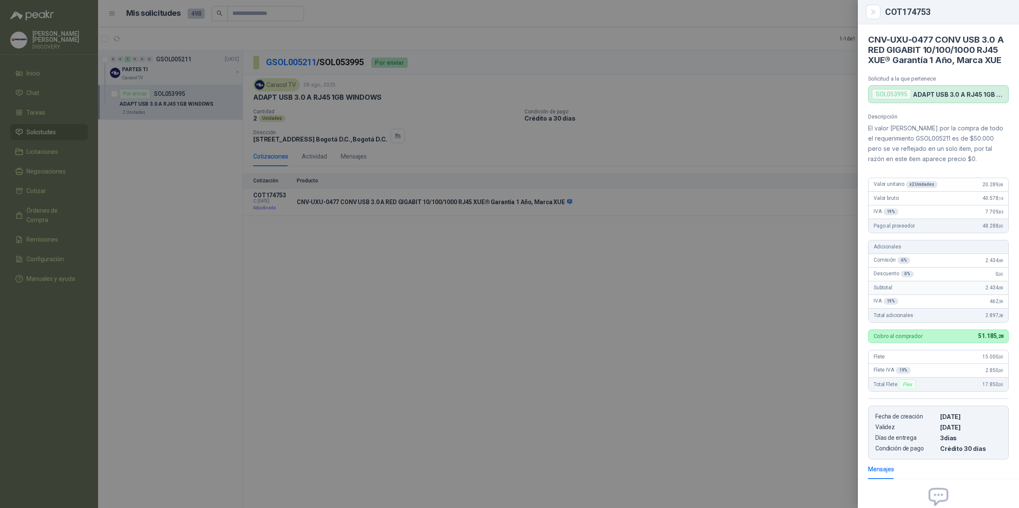
scroll to position [102, 0]
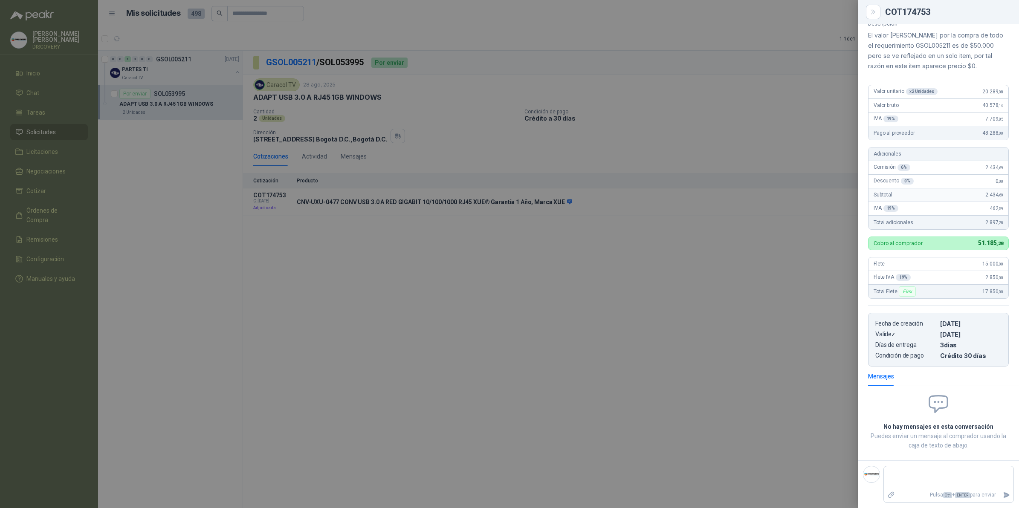
click at [830, 265] on div at bounding box center [509, 254] width 1019 height 508
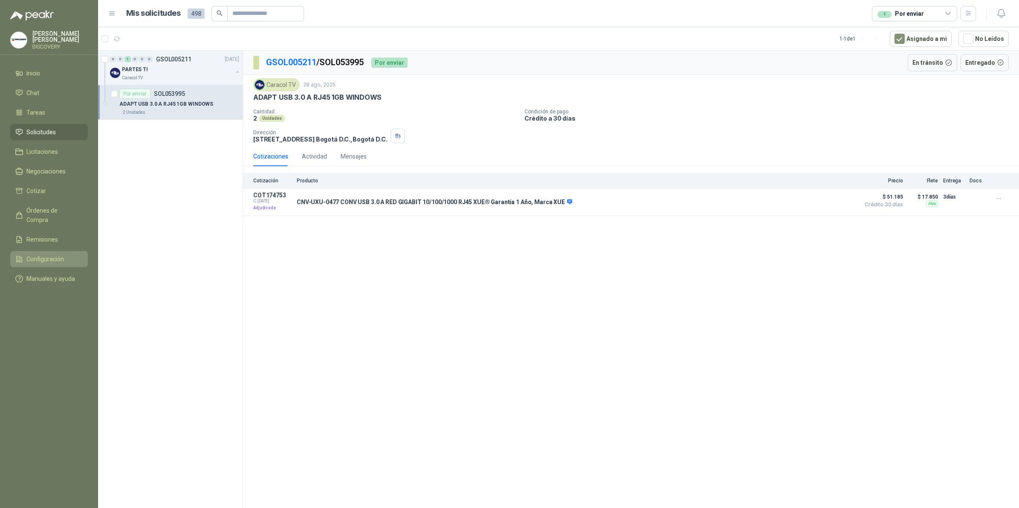
click at [52, 255] on span "Configuración" at bounding box center [45, 259] width 38 height 9
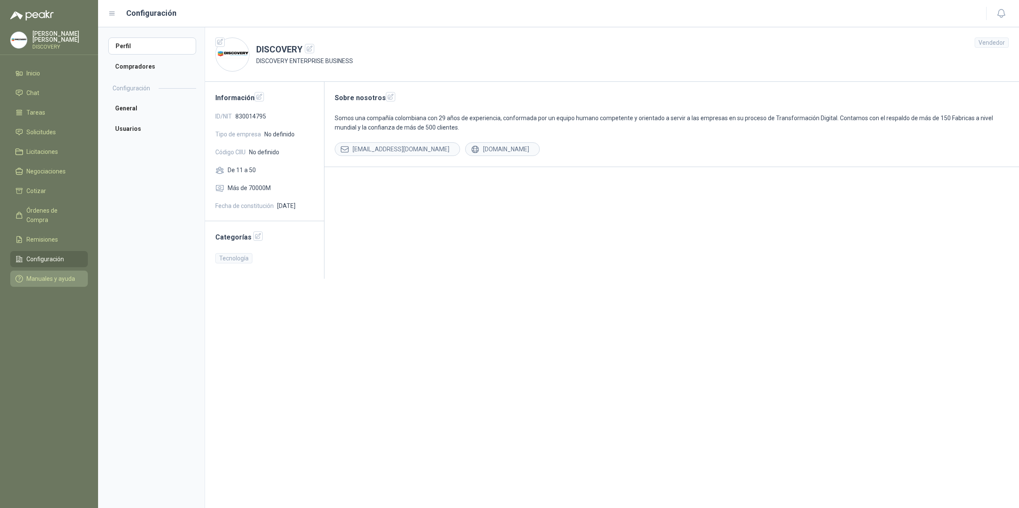
click at [50, 274] on span "Manuales y ayuda" at bounding box center [50, 278] width 49 height 9
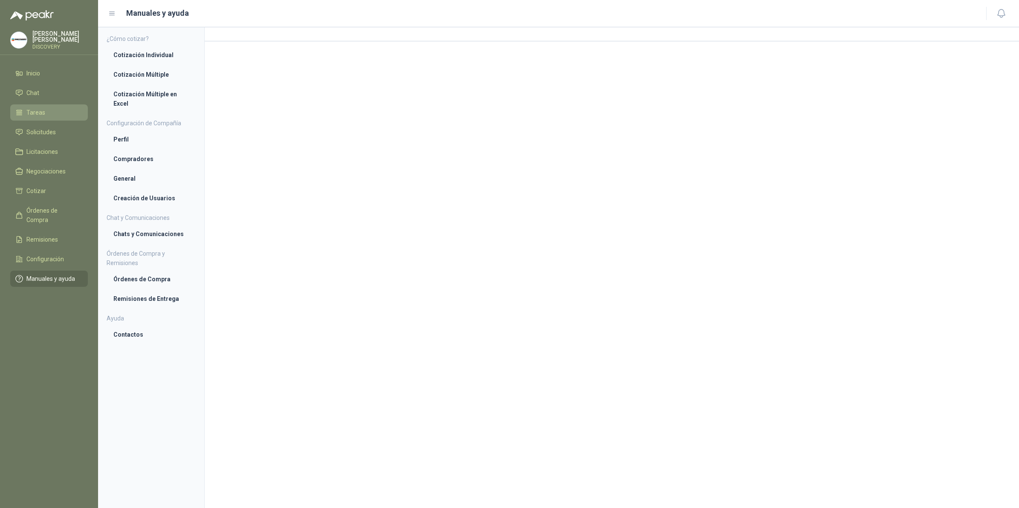
click at [41, 110] on span "Tareas" at bounding box center [35, 112] width 19 height 9
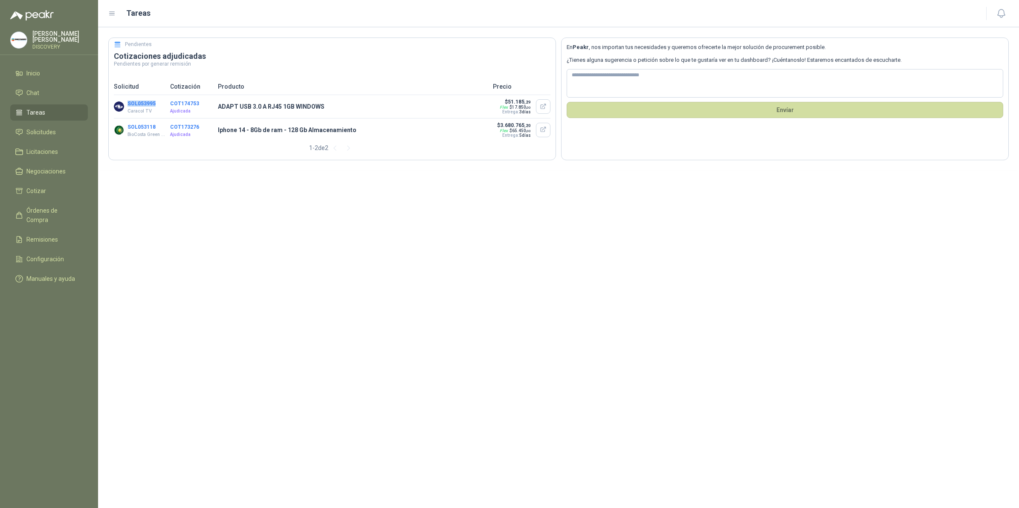
drag, startPoint x: 126, startPoint y: 101, endPoint x: 158, endPoint y: 101, distance: 32.0
click at [158, 101] on div "SOL053995 Caracol TV" at bounding box center [139, 106] width 51 height 16
copy button "SOL053995"
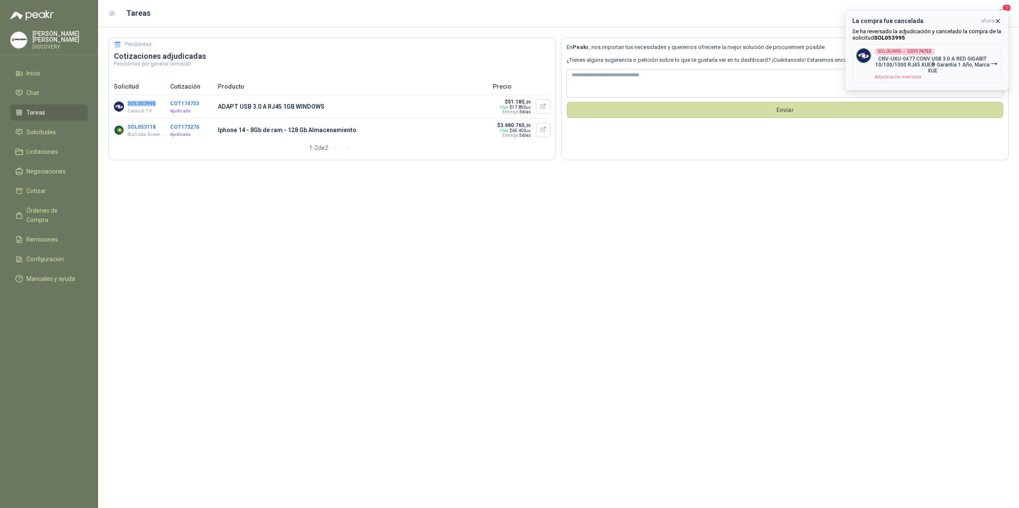
click at [906, 49] on div "SOL053995 → COT174753" at bounding box center [904, 51] width 60 height 7
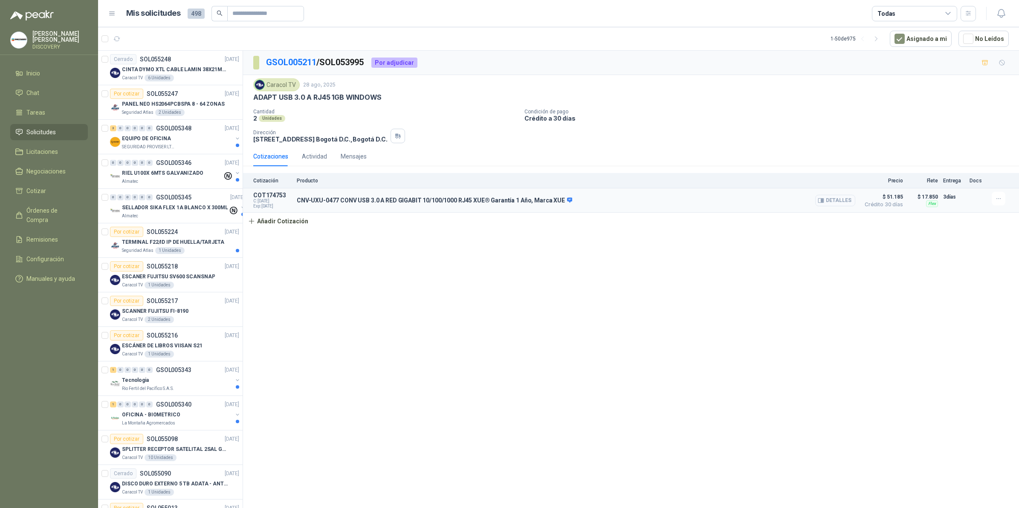
click at [836, 200] on button "Detalles" at bounding box center [835, 201] width 40 height 12
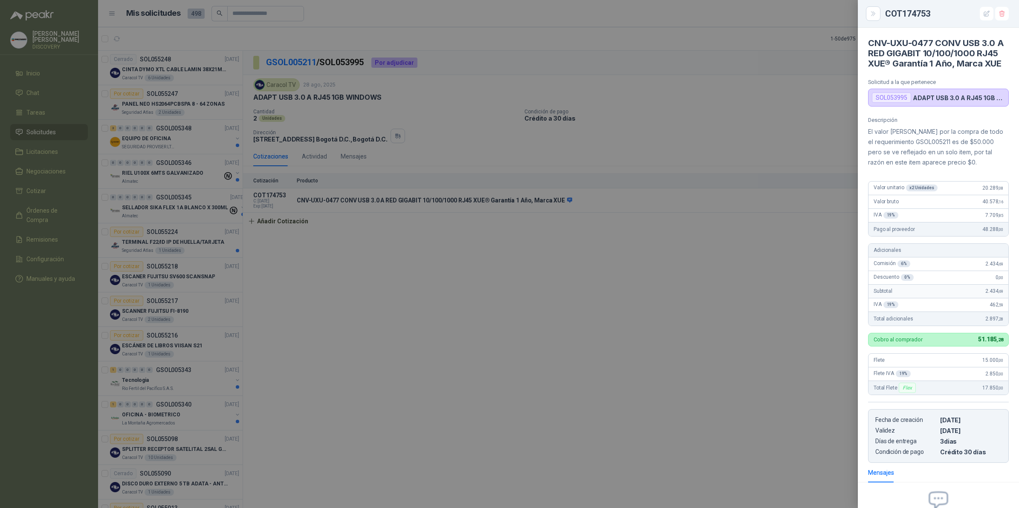
scroll to position [105, 0]
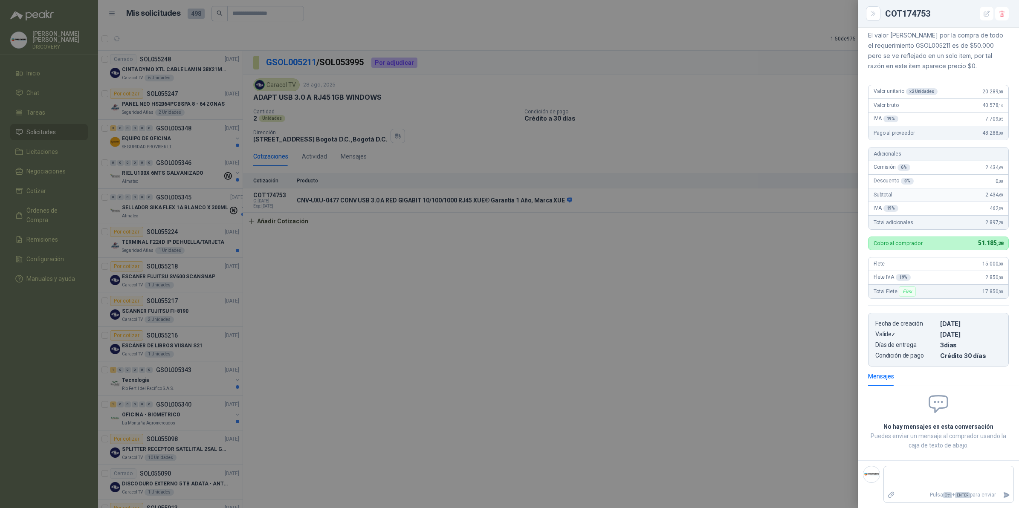
click at [787, 281] on div at bounding box center [509, 254] width 1019 height 508
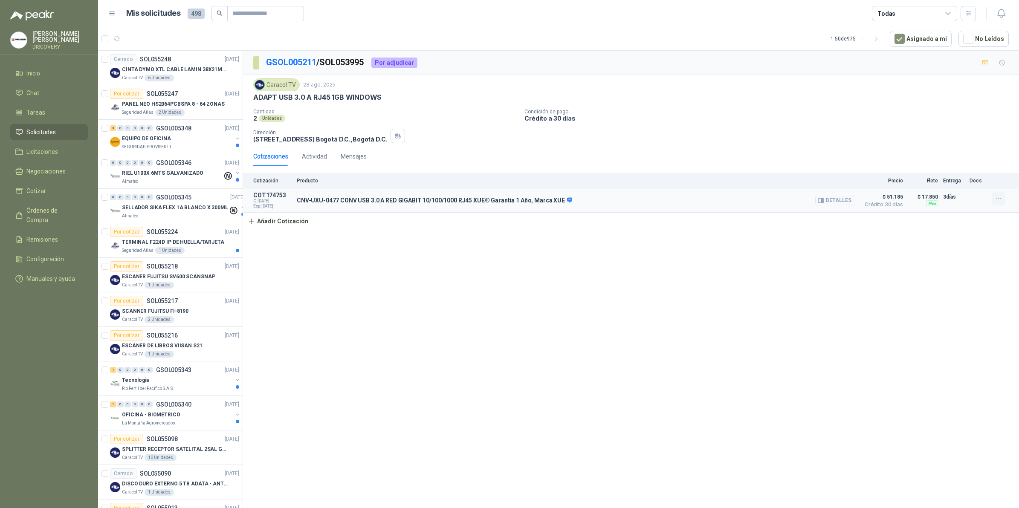
click at [999, 201] on icon "button" at bounding box center [998, 198] width 7 height 7
click at [964, 163] on button "Editar" at bounding box center [981, 166] width 68 height 14
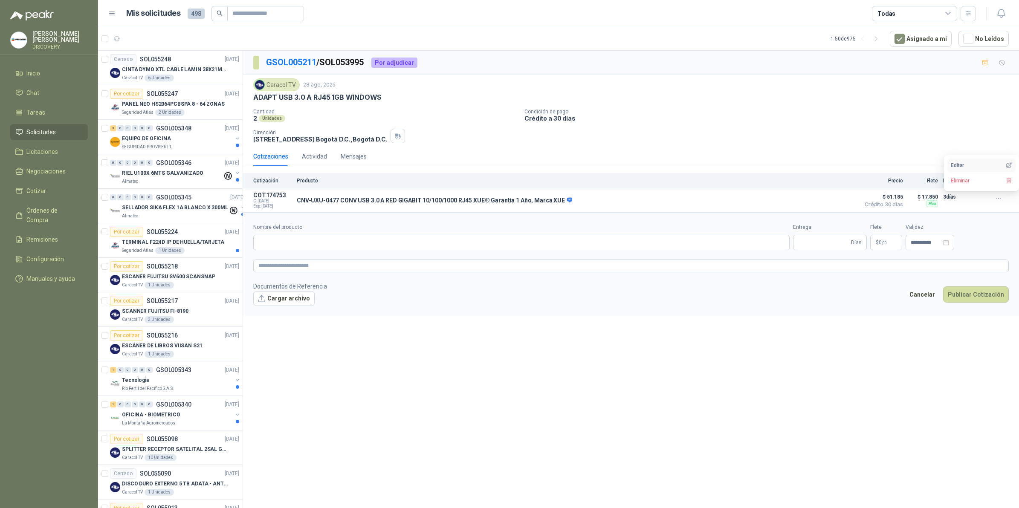
type input "**********"
type input "*"
type input "**********"
type textarea "**********"
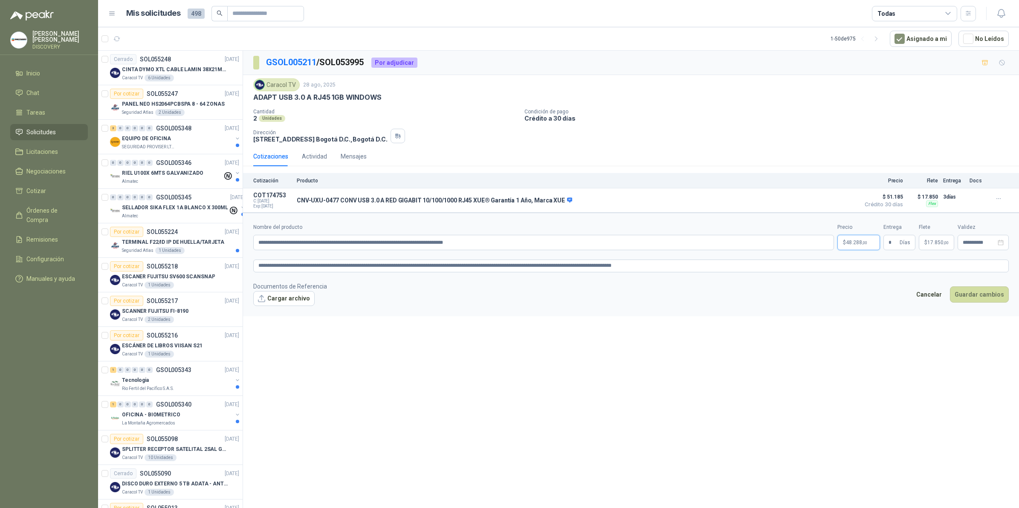
click at [860, 245] on span "48.288 ,00" at bounding box center [856, 242] width 21 height 5
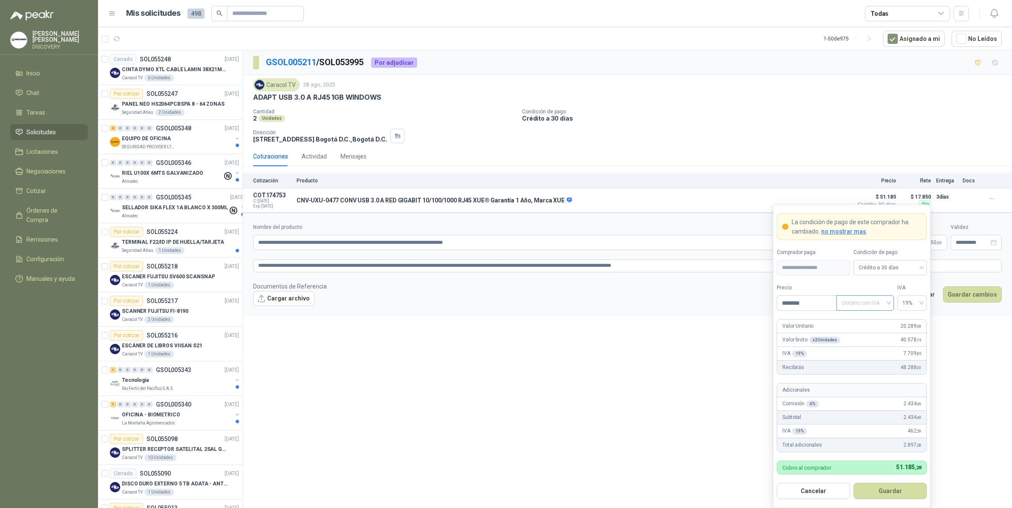
click at [868, 306] on span "Unitario con IVA" at bounding box center [865, 303] width 47 height 13
click at [864, 318] on div "Unitario" at bounding box center [866, 321] width 44 height 9
drag, startPoint x: 827, startPoint y: 305, endPoint x: 638, endPoint y: 297, distance: 189.0
click at [638, 297] on body "[PERSON_NAME] DISCOVERY Inicio Chat Tareas Solicitudes Licitaciones Negociacion…" at bounding box center [506, 254] width 1012 height 508
type input "********"
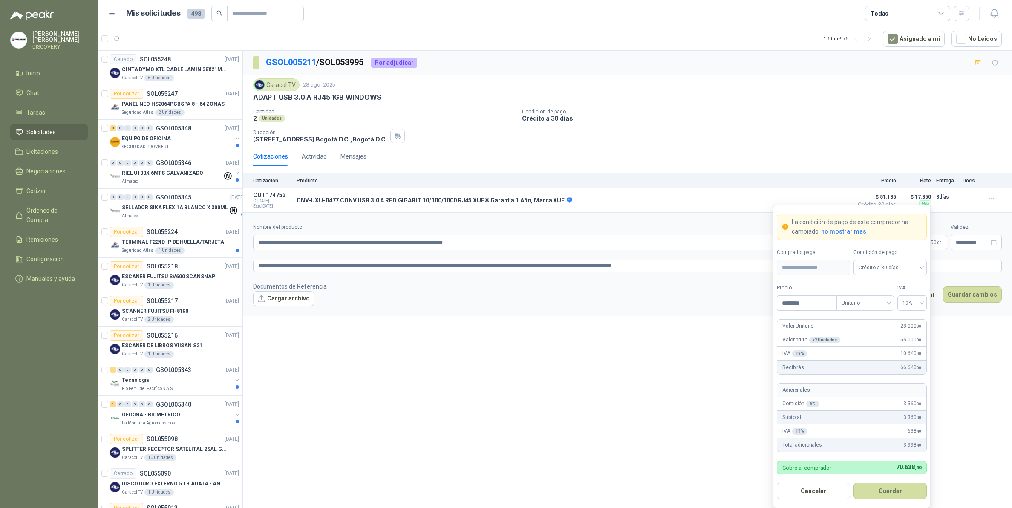
click at [881, 314] on form "**********" at bounding box center [852, 357] width 158 height 304
click at [909, 272] on span "Crédito a 30 días" at bounding box center [890, 267] width 63 height 13
click at [894, 287] on div "Anticipado" at bounding box center [891, 285] width 60 height 9
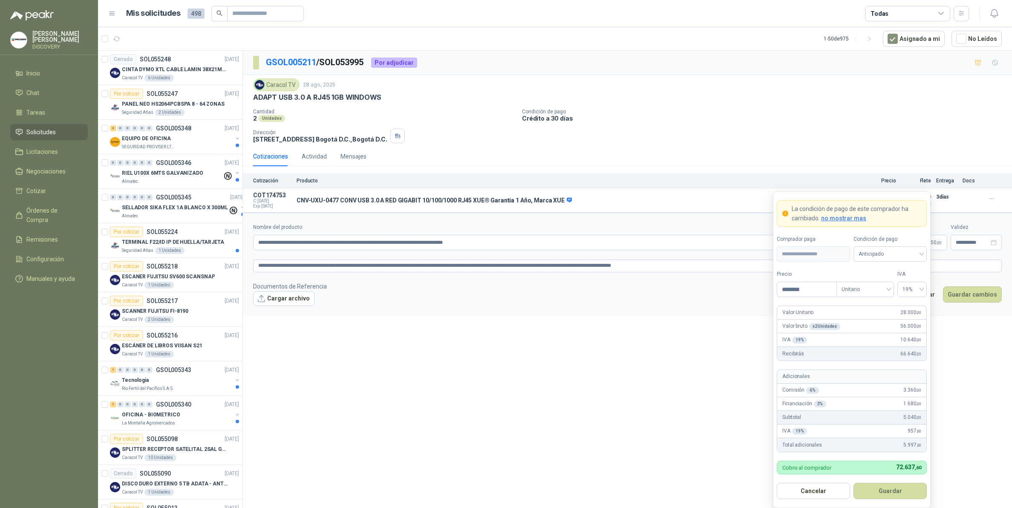
click at [900, 497] on button "Guardar" at bounding box center [890, 491] width 73 height 16
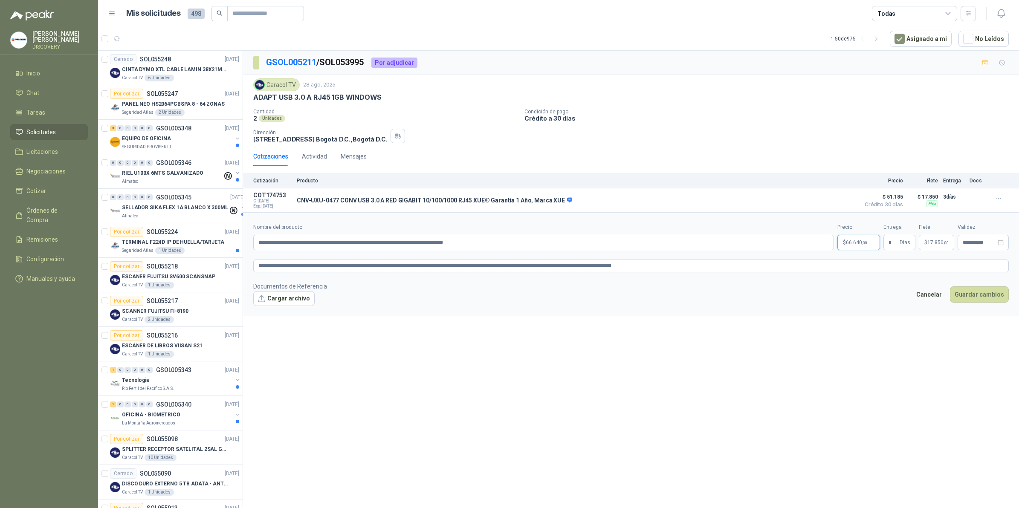
click at [857, 241] on body "[PERSON_NAME] DISCOVERY Inicio Chat Tareas Solicitudes Licitaciones Negociacion…" at bounding box center [509, 254] width 1019 height 508
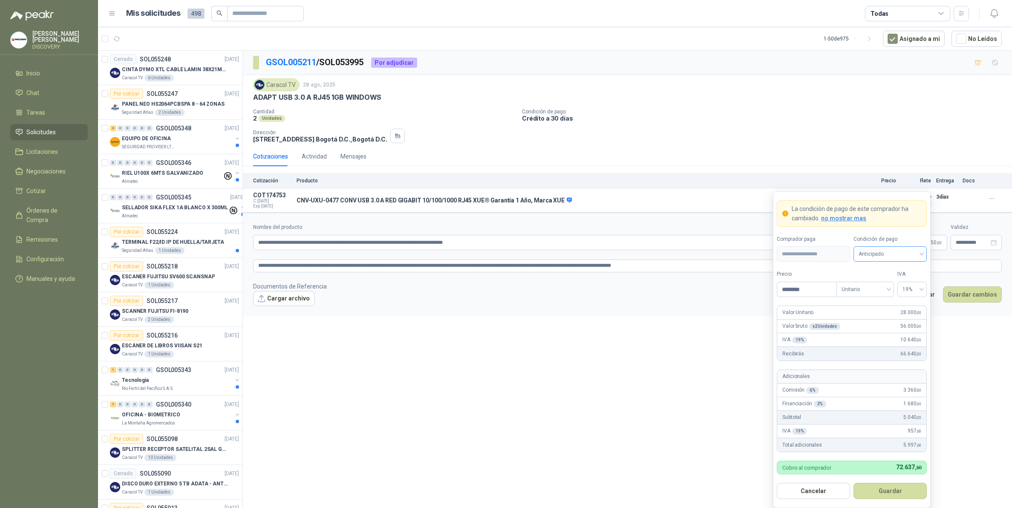
click at [910, 252] on span "Anticipado" at bounding box center [890, 254] width 63 height 13
click at [889, 286] on div "Crédito a 30 días" at bounding box center [891, 285] width 60 height 9
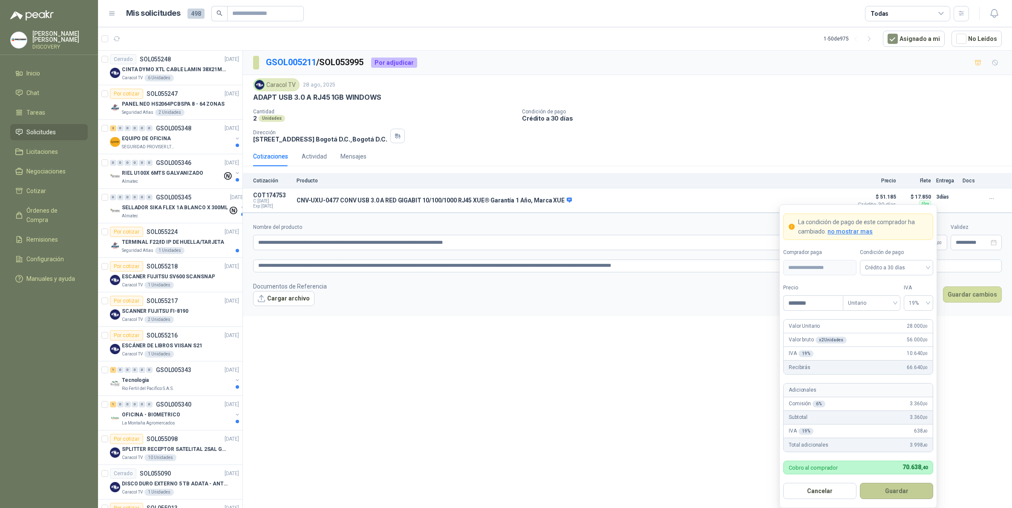
click at [892, 495] on button "Guardar" at bounding box center [896, 491] width 73 height 16
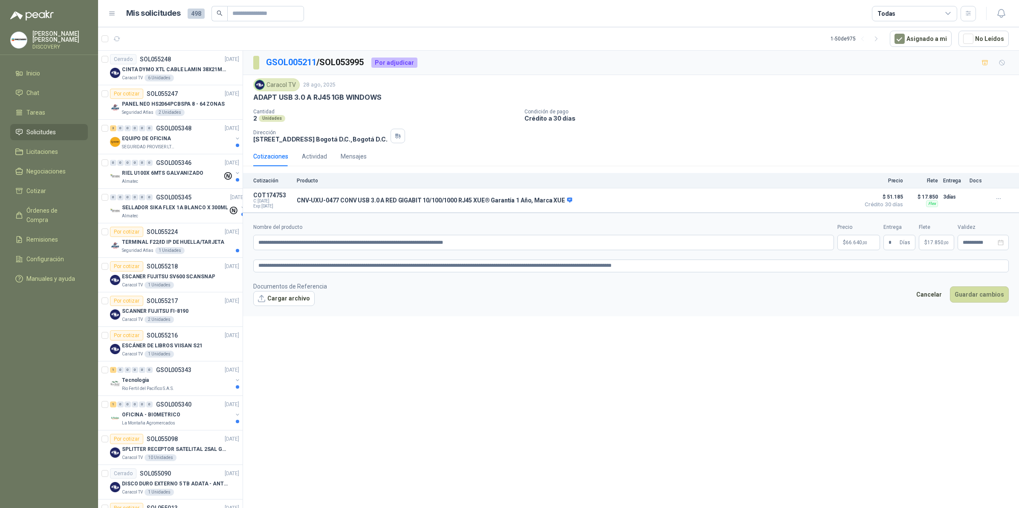
click at [938, 245] on span "17.850 ,00" at bounding box center [937, 242] width 21 height 5
click at [992, 154] on span "19%" at bounding box center [984, 156] width 17 height 13
click at [997, 190] on div "0%" at bounding box center [993, 187] width 14 height 9
click at [859, 340] on div "**********" at bounding box center [631, 281] width 776 height 460
click at [986, 244] on input "**********" at bounding box center [979, 243] width 33 height 6
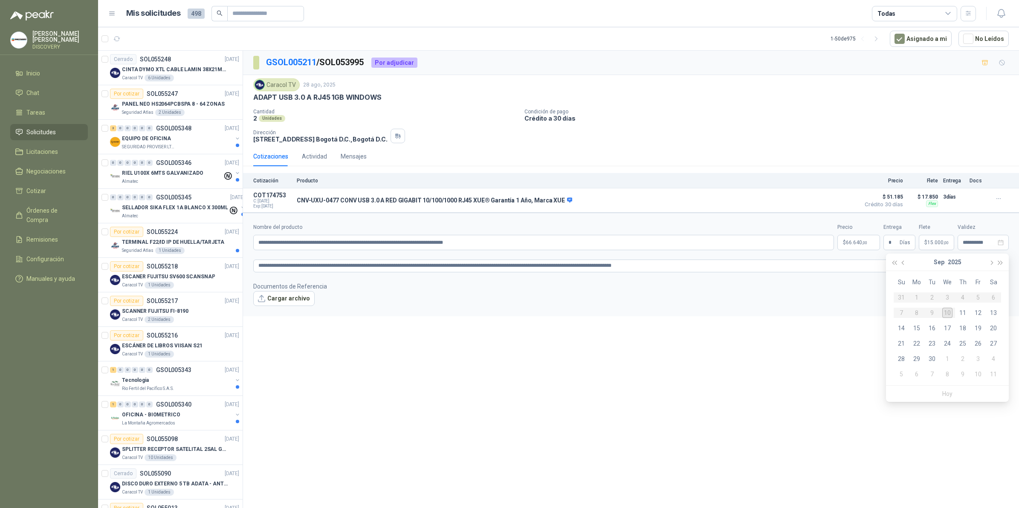
click at [716, 382] on div "**********" at bounding box center [631, 281] width 776 height 460
click at [856, 243] on span "66.640 ,00" at bounding box center [856, 242] width 21 height 5
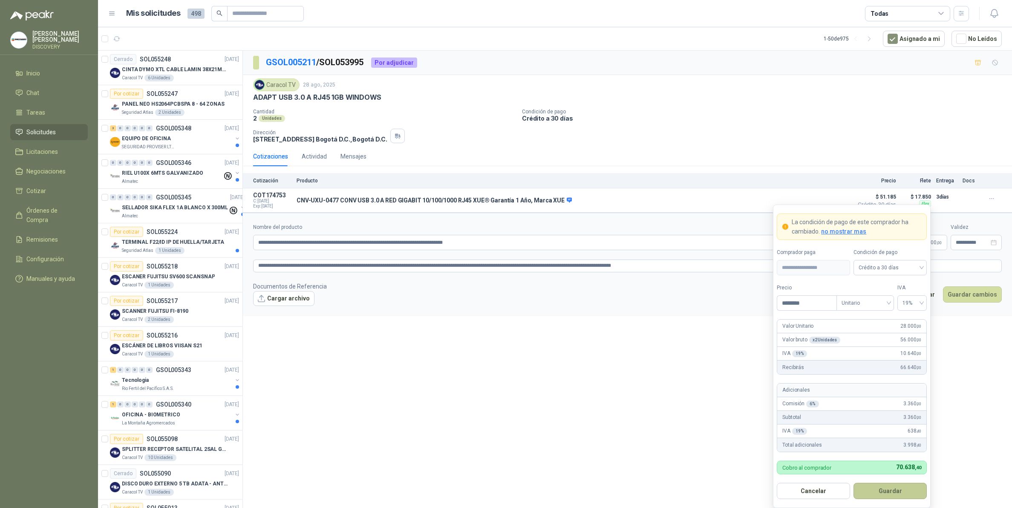
click at [894, 493] on button "Guardar" at bounding box center [890, 491] width 73 height 16
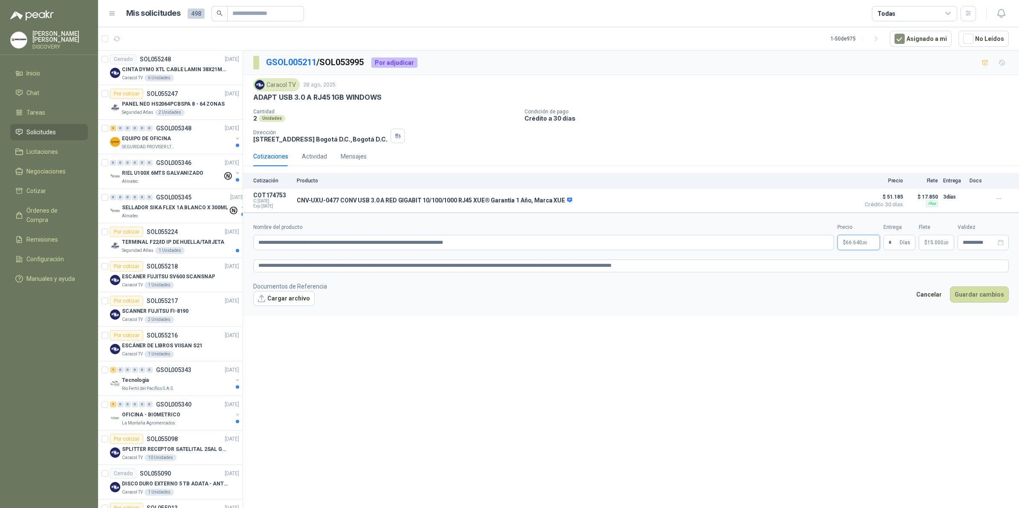
click at [857, 250] on p "$ 66.640 ,00" at bounding box center [858, 242] width 43 height 15
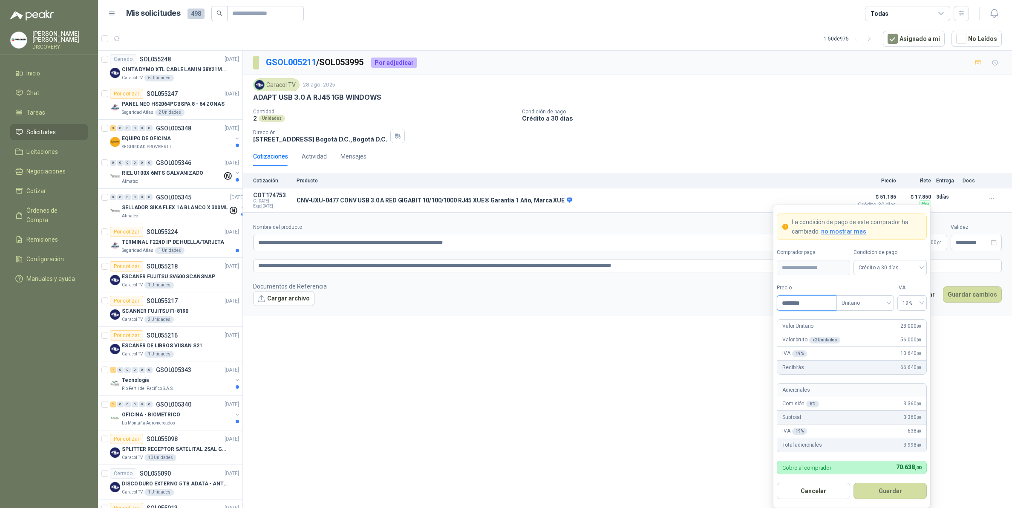
click at [791, 302] on input "********" at bounding box center [807, 303] width 59 height 14
type input "********"
click at [902, 486] on button "Guardar" at bounding box center [890, 491] width 73 height 16
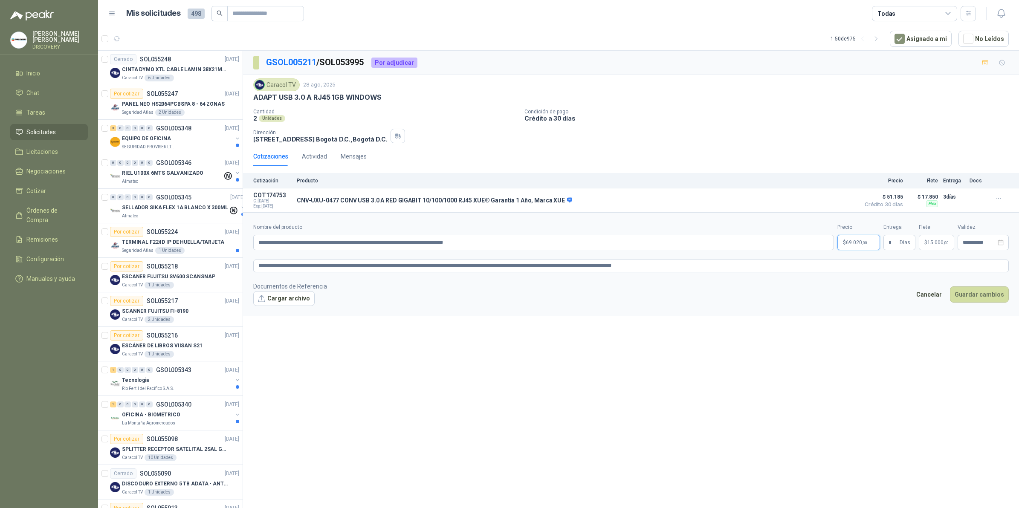
click at [864, 251] on body "[PERSON_NAME] DISCOVERY Inicio Chat Tareas Solicitudes Licitaciones Negociacion…" at bounding box center [509, 254] width 1019 height 508
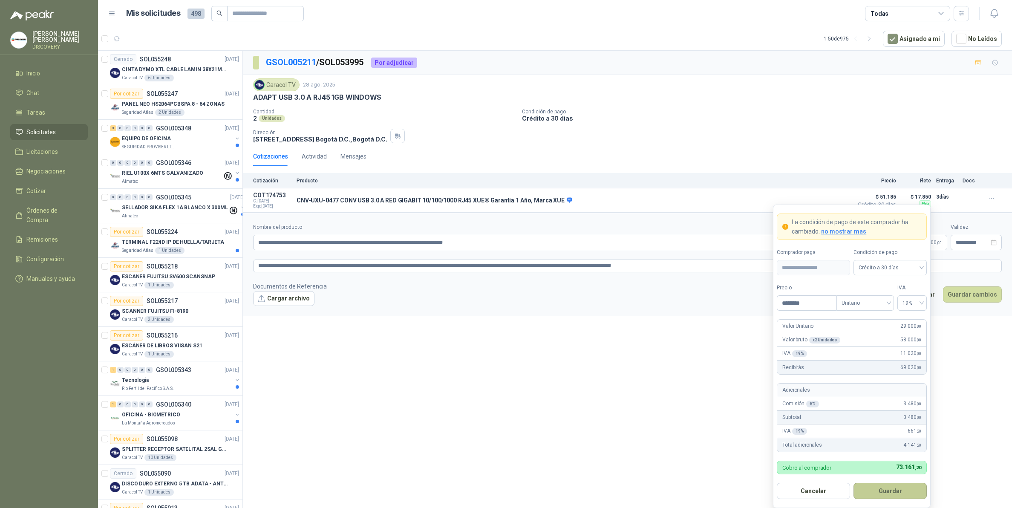
click at [911, 495] on button "Guardar" at bounding box center [890, 491] width 73 height 16
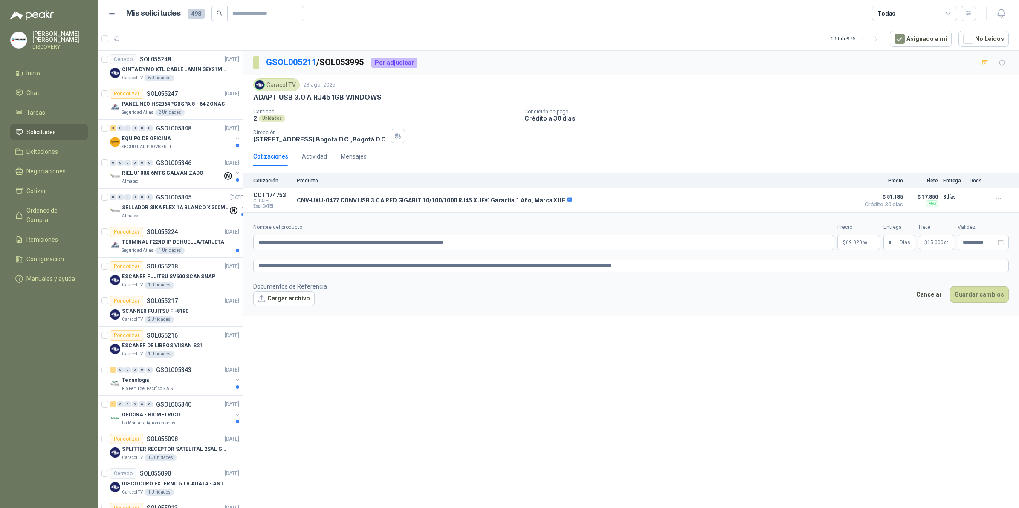
click at [953, 236] on div "Flete $ 15.000 ,00" at bounding box center [936, 236] width 35 height 27
click at [946, 236] on div "Flete $ 15.000 ,00" at bounding box center [936, 236] width 35 height 27
click at [940, 245] on span "15.000 ,00" at bounding box center [937, 242] width 21 height 5
click at [993, 162] on span "0%" at bounding box center [985, 156] width 16 height 13
click at [993, 171] on div "19%" at bounding box center [993, 174] width 13 height 9
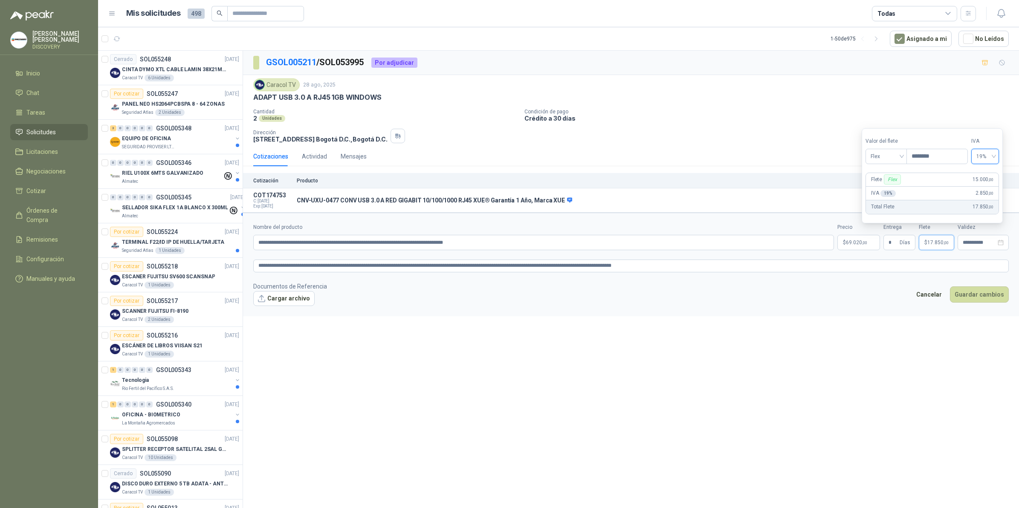
click at [943, 275] on form "**********" at bounding box center [631, 265] width 776 height 104
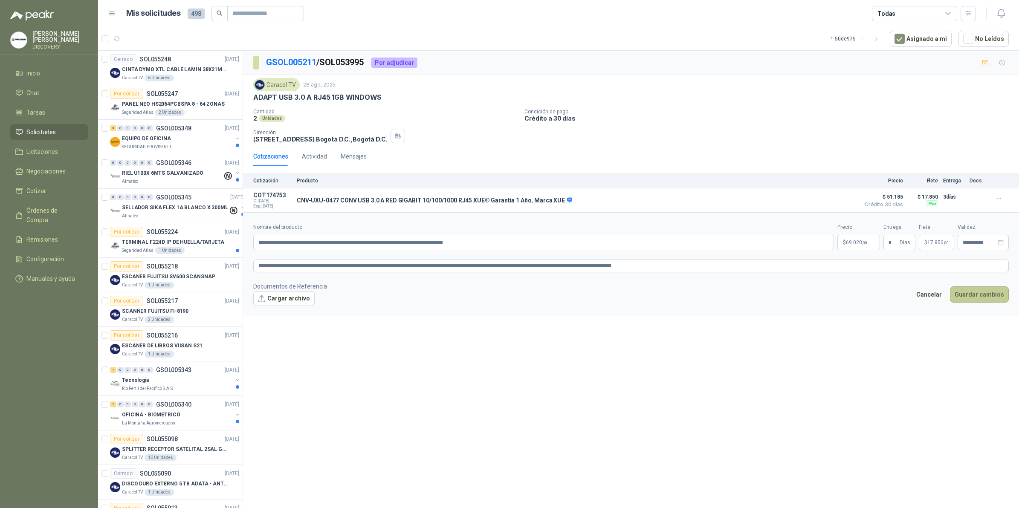
click at [977, 293] on button "Guardar cambios" at bounding box center [979, 294] width 59 height 16
click at [980, 245] on input "**********" at bounding box center [979, 243] width 33 height 6
click at [975, 325] on div "19" at bounding box center [978, 328] width 10 height 10
click at [996, 243] on div "**********" at bounding box center [983, 243] width 41 height 6
click at [931, 329] on div "16" at bounding box center [932, 328] width 10 height 10
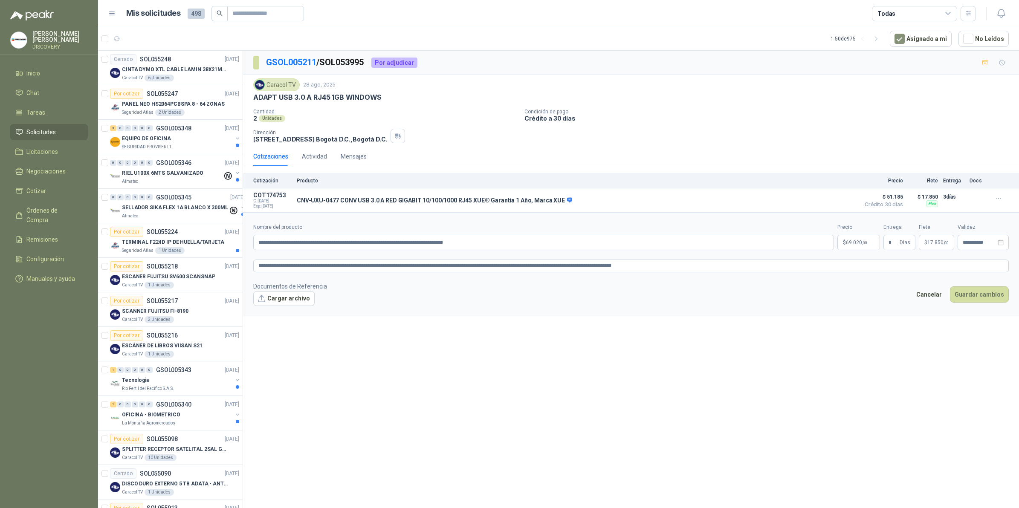
type input "**********"
click at [987, 291] on button "Guardar cambios" at bounding box center [979, 294] width 59 height 16
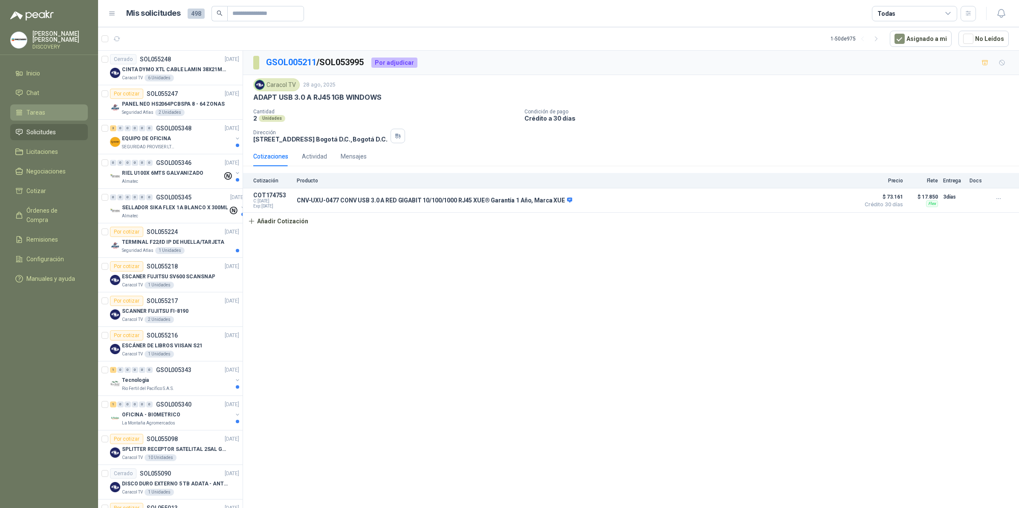
click at [39, 113] on span "Tareas" at bounding box center [35, 112] width 19 height 9
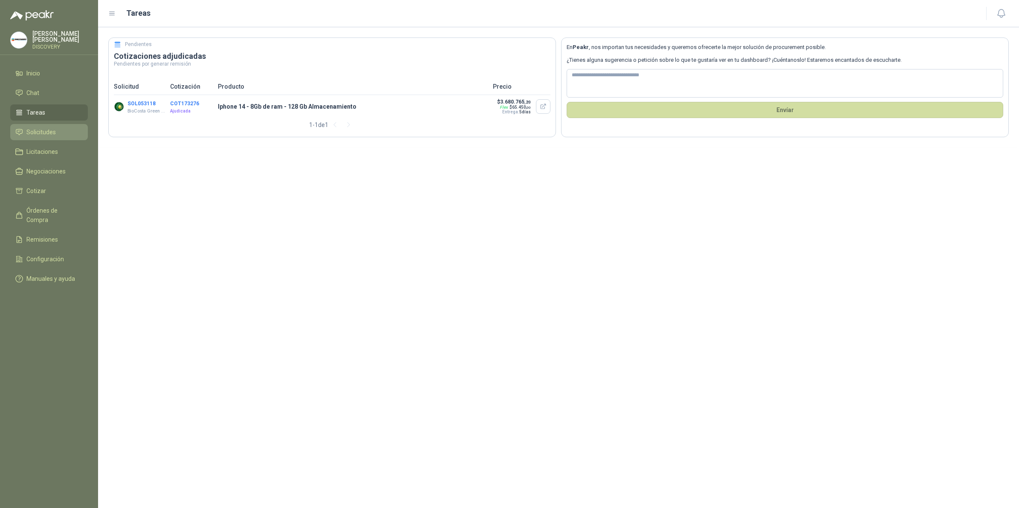
click at [44, 134] on span "Solicitudes" at bounding box center [40, 131] width 29 height 9
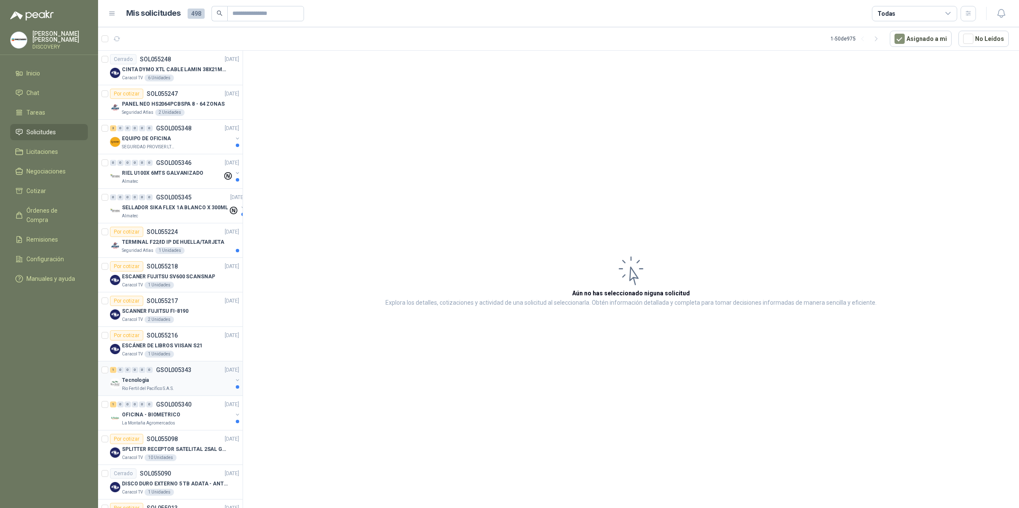
click at [194, 388] on div "Rio Fertil del Pacífico S.A.S." at bounding box center [177, 388] width 110 height 7
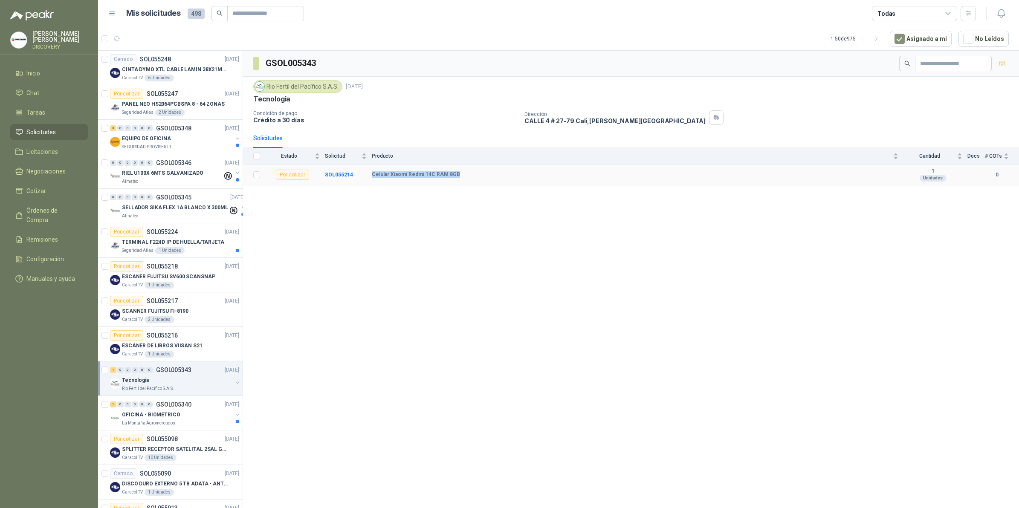
drag, startPoint x: 466, startPoint y: 173, endPoint x: 371, endPoint y: 177, distance: 94.3
click at [372, 177] on div "Celular Xiaomi Redmi 14C RAM 8GB" at bounding box center [635, 174] width 526 height 7
copy b "Celular Xiaomi Redmi 14C RAM 8GB"
click at [333, 177] on b "SOL055214" at bounding box center [339, 175] width 28 height 6
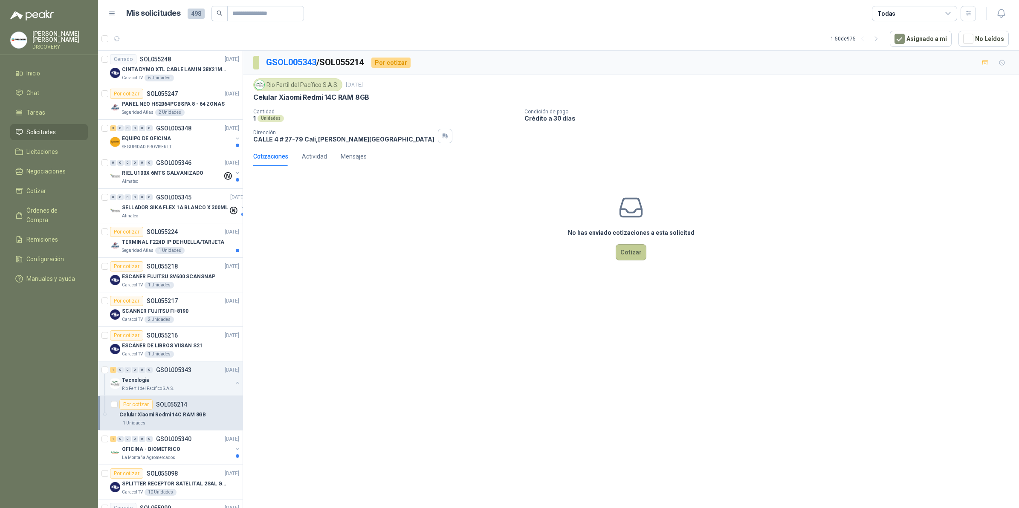
click at [636, 258] on button "Cotizar" at bounding box center [631, 252] width 31 height 16
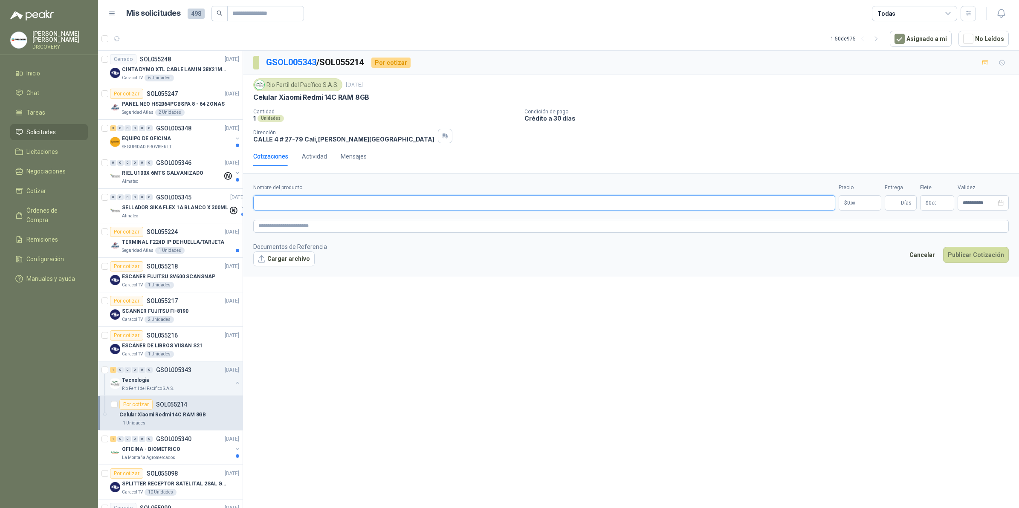
click at [350, 205] on input "Nombre del producto" at bounding box center [544, 202] width 582 height 15
paste input "**********"
click at [318, 204] on input "**********" at bounding box center [544, 202] width 582 height 15
type input "**********"
click at [859, 200] on p "$ 0 ,00" at bounding box center [860, 202] width 43 height 15
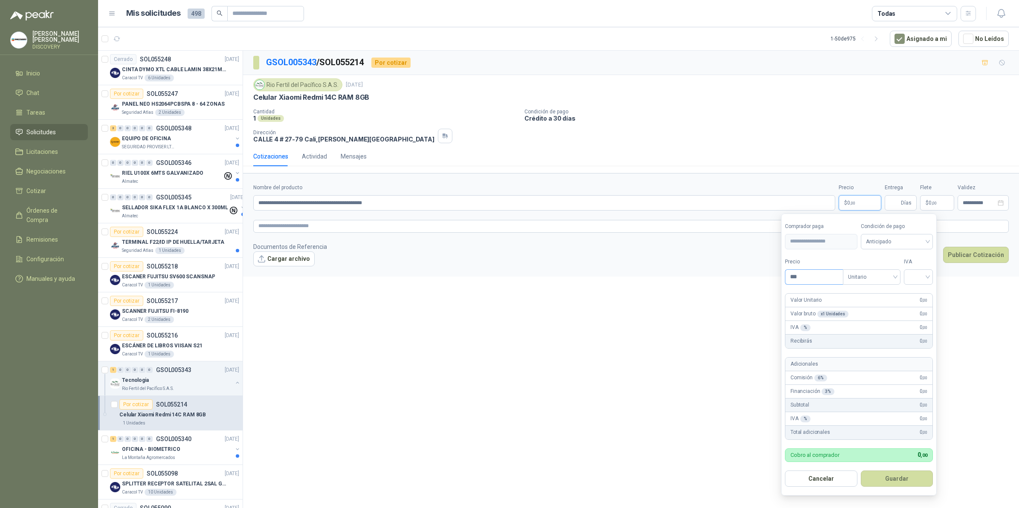
click at [808, 283] on div "***" at bounding box center [814, 276] width 58 height 15
click at [811, 278] on input "***" at bounding box center [814, 277] width 58 height 14
drag, startPoint x: 812, startPoint y: 278, endPoint x: 736, endPoint y: 274, distance: 76.0
click at [736, 274] on body "[PERSON_NAME] DISCOVERY Inicio Chat Tareas Solicitudes Licitaciones Negociacion…" at bounding box center [509, 254] width 1019 height 508
click at [889, 275] on span "Unitario" at bounding box center [871, 277] width 47 height 13
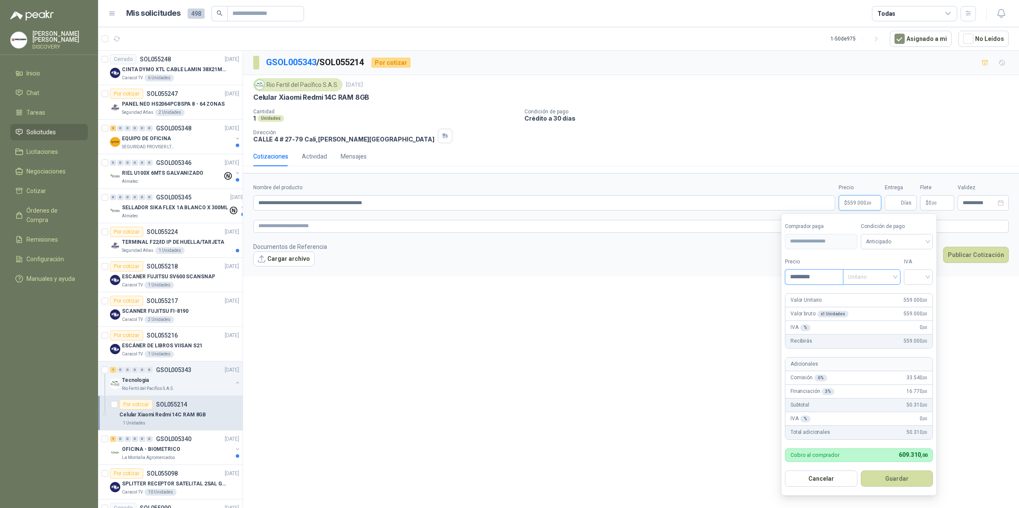
type input "*********"
click at [881, 296] on div "Unitario" at bounding box center [873, 294] width 44 height 9
click at [913, 278] on input "search" at bounding box center [918, 276] width 19 height 13
click at [911, 320] on div "0%" at bounding box center [920, 322] width 26 height 14
click at [374, 229] on textarea at bounding box center [630, 226] width 755 height 13
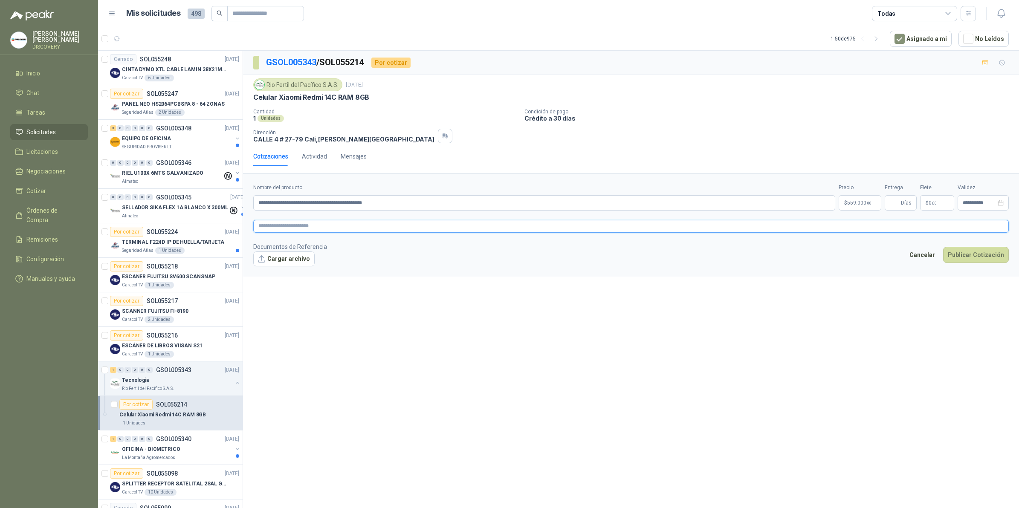
type textarea "*"
type textarea "**"
type textarea "***"
type textarea "****"
type textarea "*****"
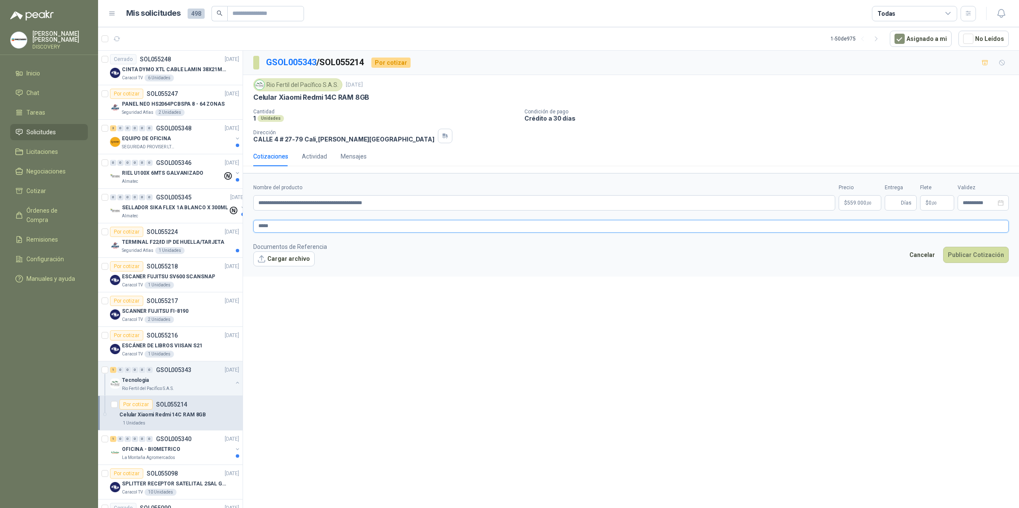
type textarea "******"
type textarea "*******"
type textarea "*********"
type textarea "*******"
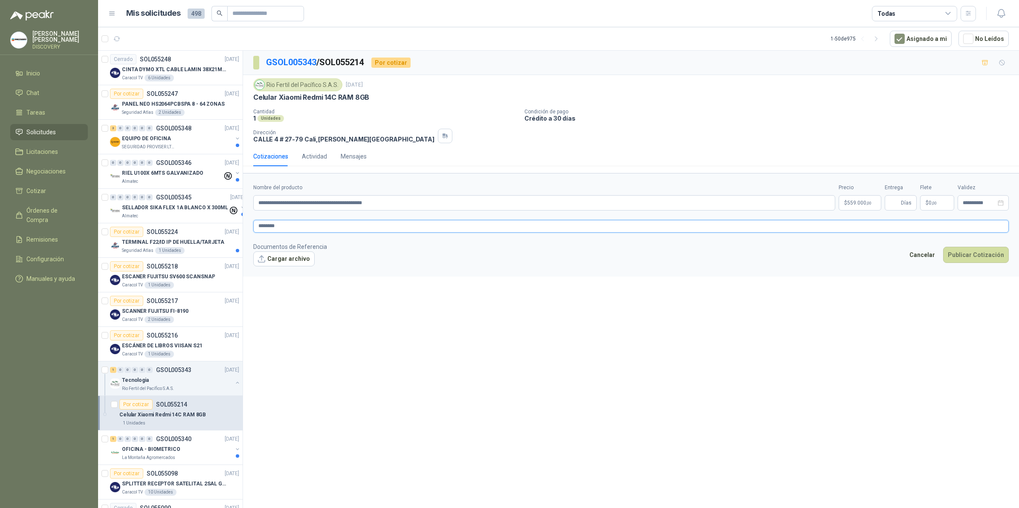
type textarea "*********"
type textarea "**********"
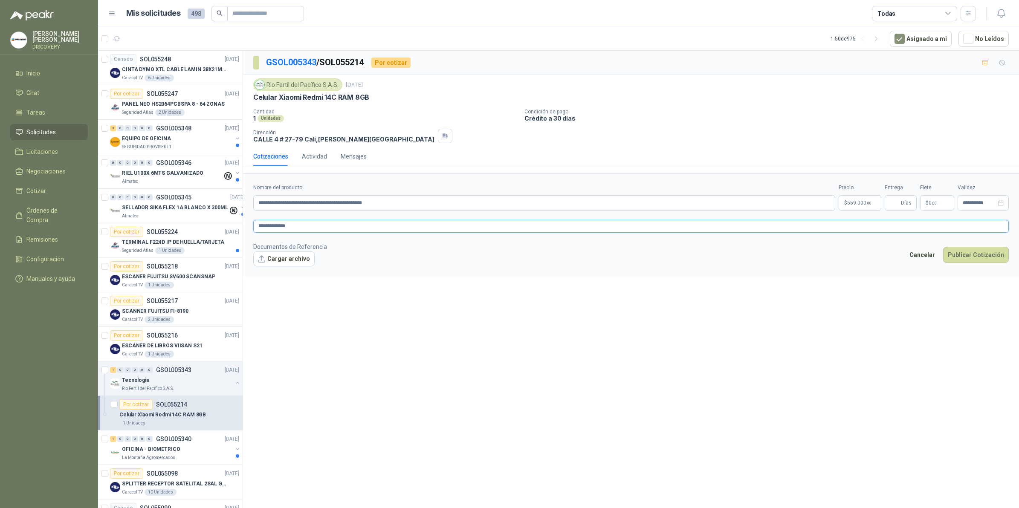
type textarea "**********"
click at [269, 223] on textarea "**********" at bounding box center [630, 226] width 755 height 12
type textarea "********"
type textarea "*********"
type textarea "**********"
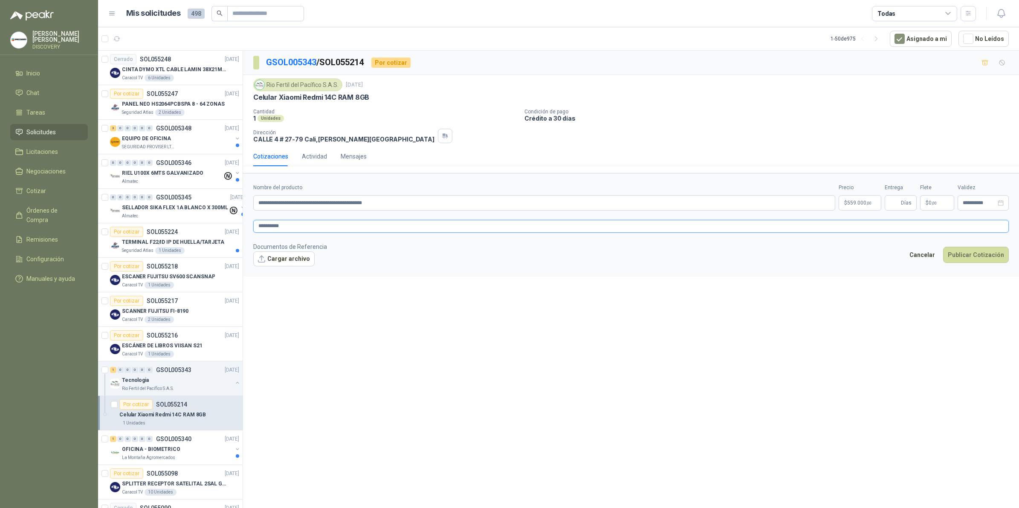
type textarea "**********"
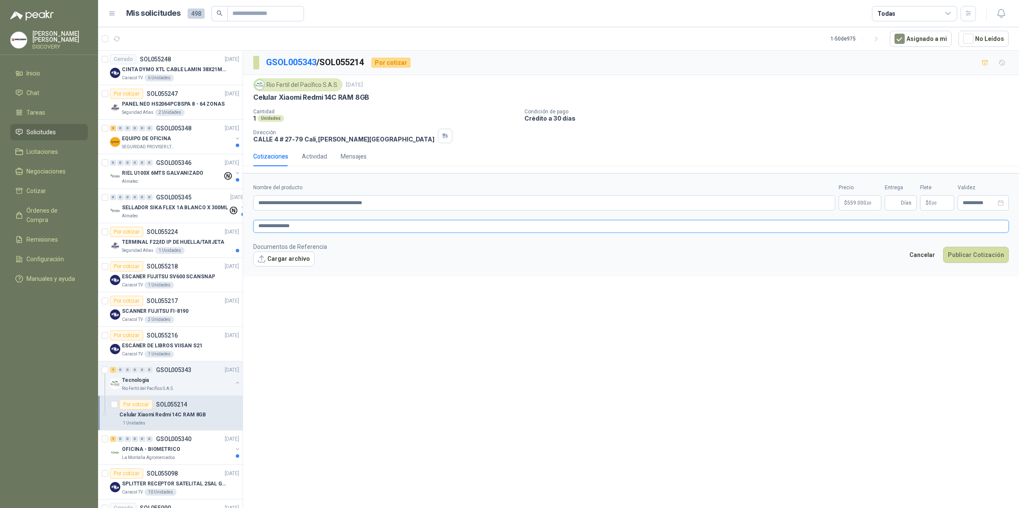
type textarea "**********"
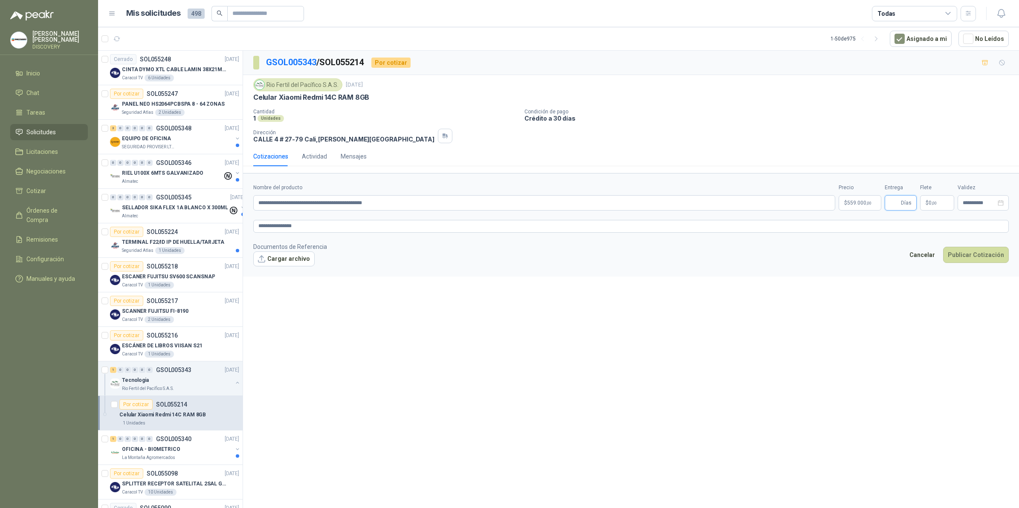
click at [893, 210] on input "Entrega" at bounding box center [894, 203] width 9 height 14
type input "*"
click at [947, 205] on p "$ 0 ,00" at bounding box center [937, 202] width 34 height 15
click at [936, 117] on input "***" at bounding box center [937, 116] width 61 height 14
click at [994, 113] on span "19%" at bounding box center [984, 116] width 17 height 13
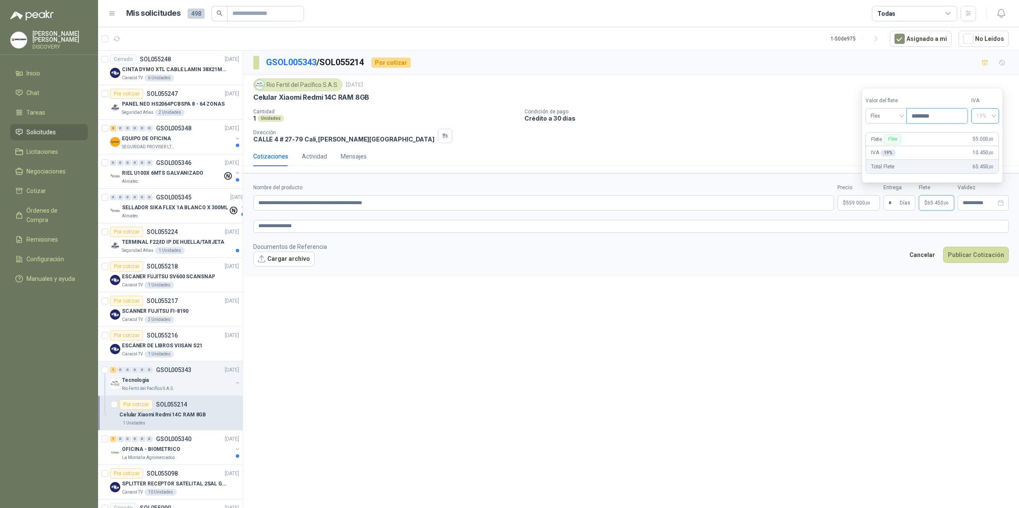
type input "********"
click at [994, 149] on div "0%" at bounding box center [993, 147] width 14 height 9
click at [916, 231] on textarea "**********" at bounding box center [630, 226] width 755 height 12
type textarea "**********"
drag, startPoint x: 386, startPoint y: 205, endPoint x: 217, endPoint y: 193, distance: 169.2
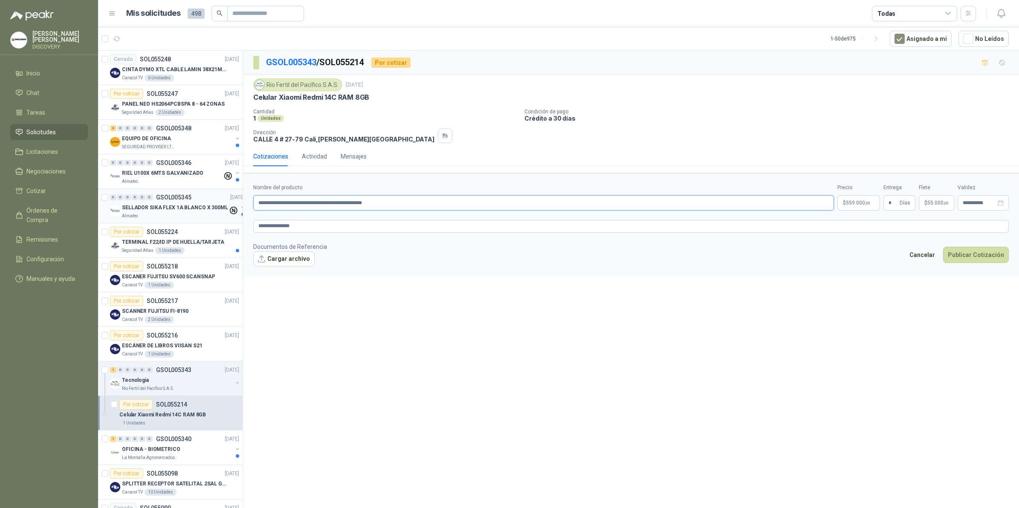
click at [217, 193] on div "Cerrado SOL055248 [DATE] CINTA DYMO XTL CABLE LAMIN 38X21MMBLANCO Caracol TV 6 …" at bounding box center [558, 280] width 921 height 461
click at [991, 202] on input "**********" at bounding box center [979, 203] width 33 height 6
type input "**********"
click at [980, 283] on div "19" at bounding box center [978, 288] width 10 height 10
click at [979, 249] on button "Publicar Cotización" at bounding box center [976, 255] width 66 height 16
